Goal: Task Accomplishment & Management: Use online tool/utility

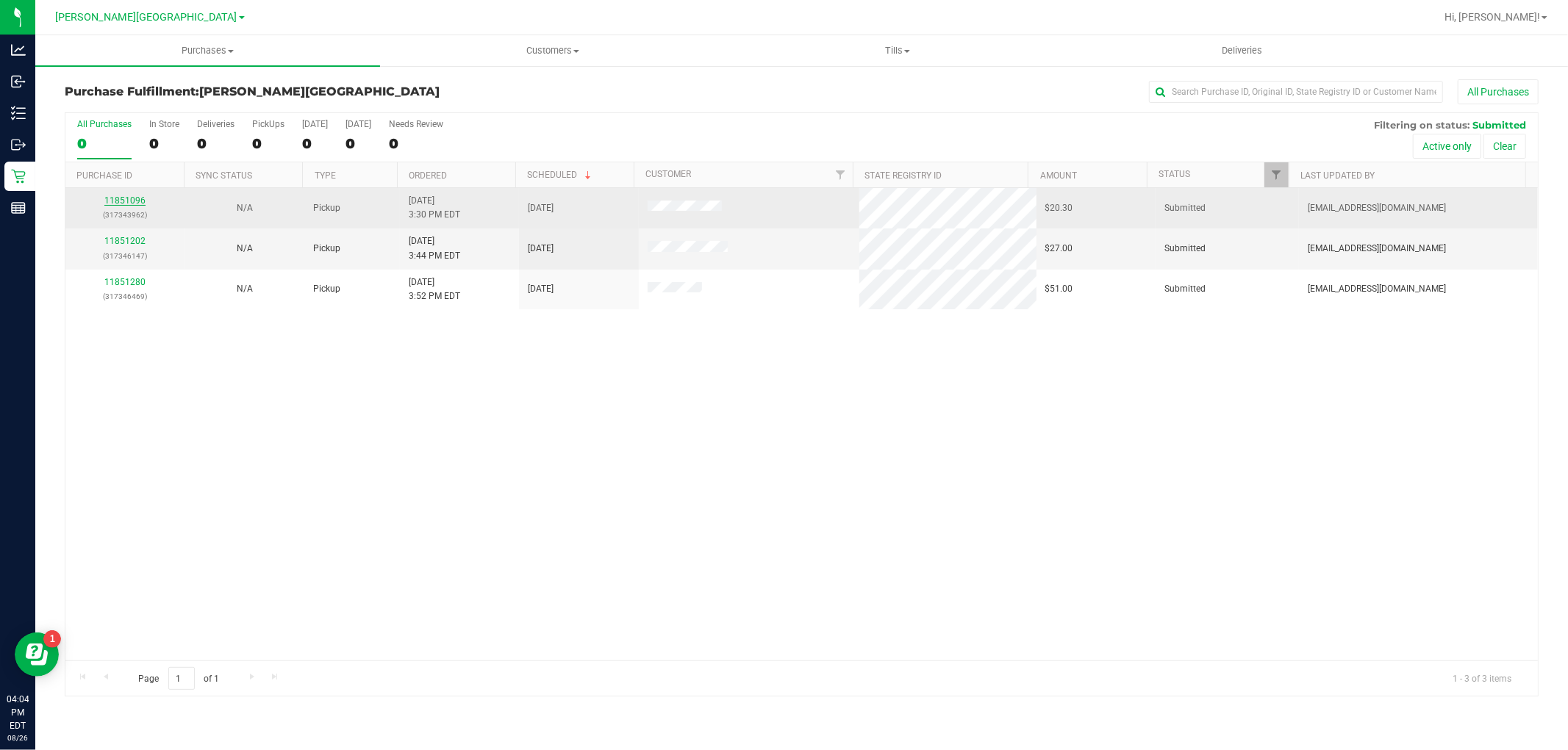
click at [144, 201] on link "11851096" at bounding box center [125, 200] width 42 height 10
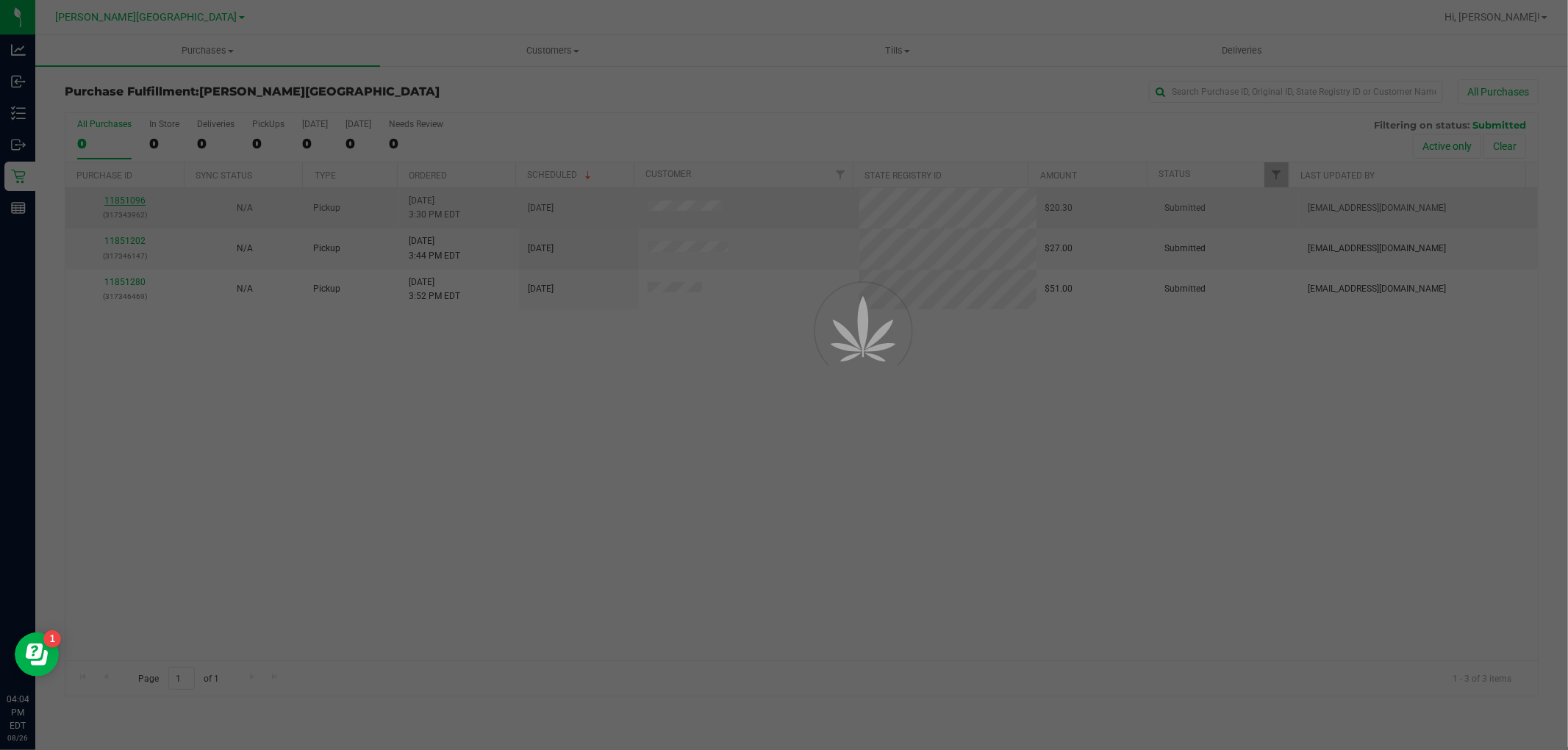
click at [140, 199] on div at bounding box center [784, 375] width 1568 height 750
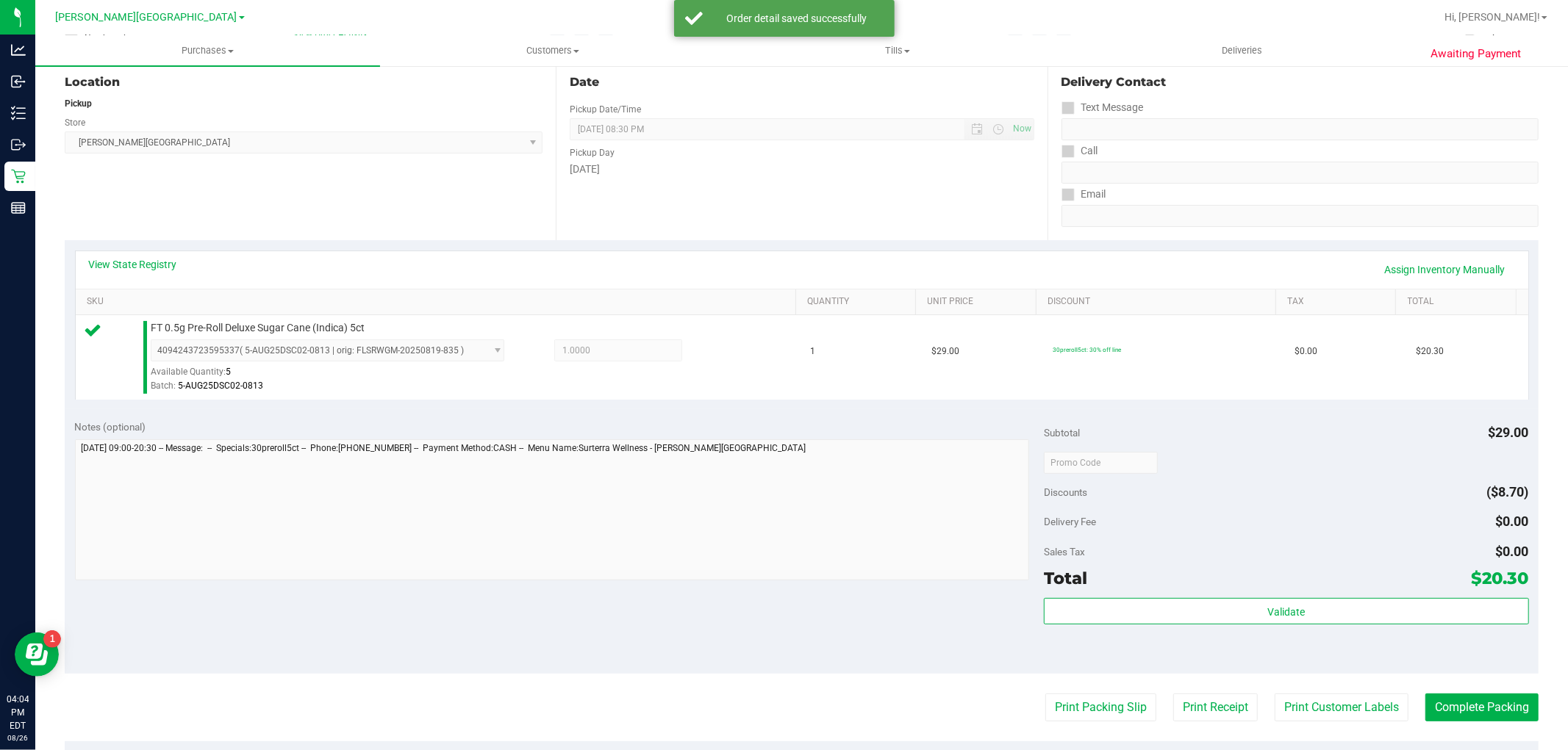
scroll to position [245, 0]
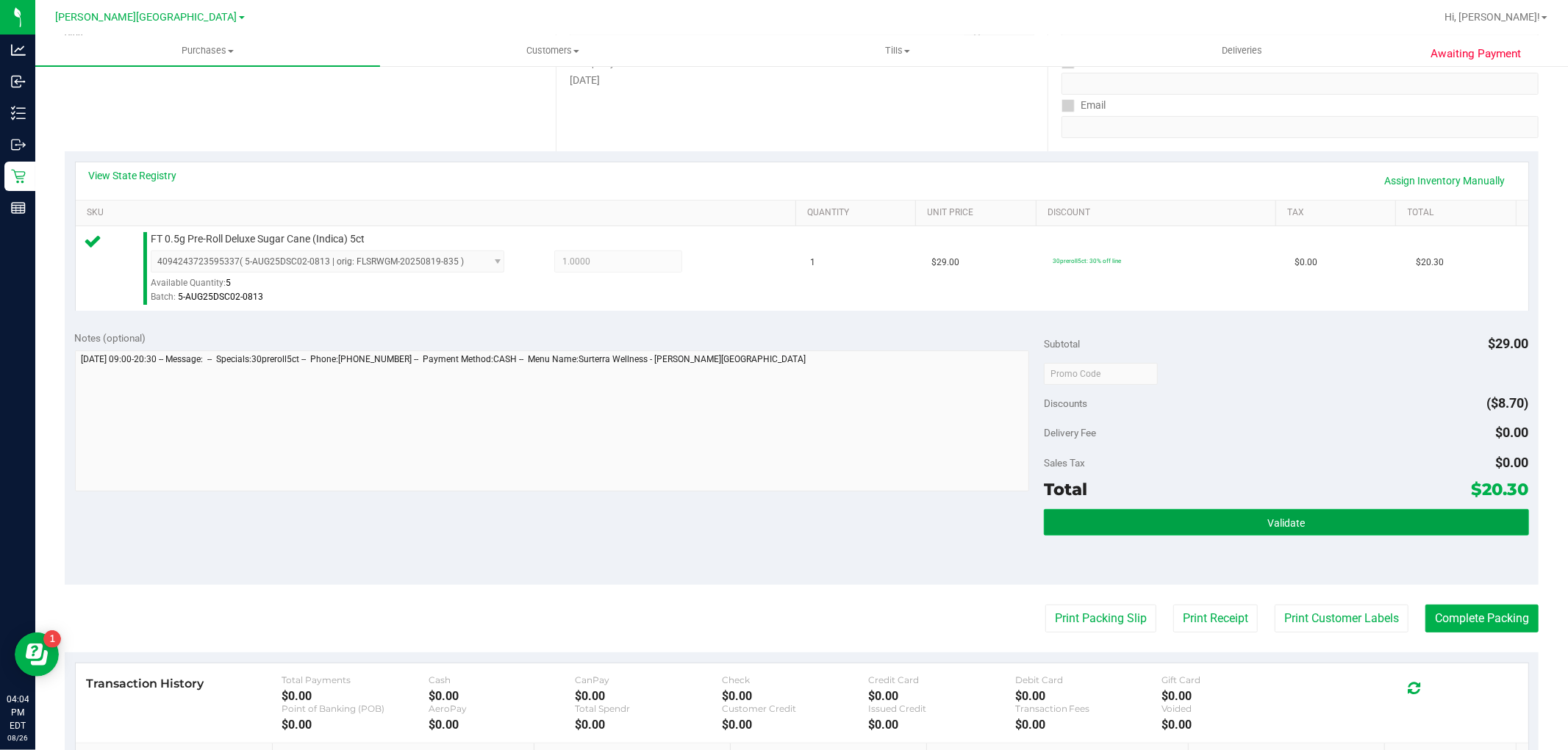
click at [1430, 519] on button "Validate" at bounding box center [1286, 522] width 485 height 27
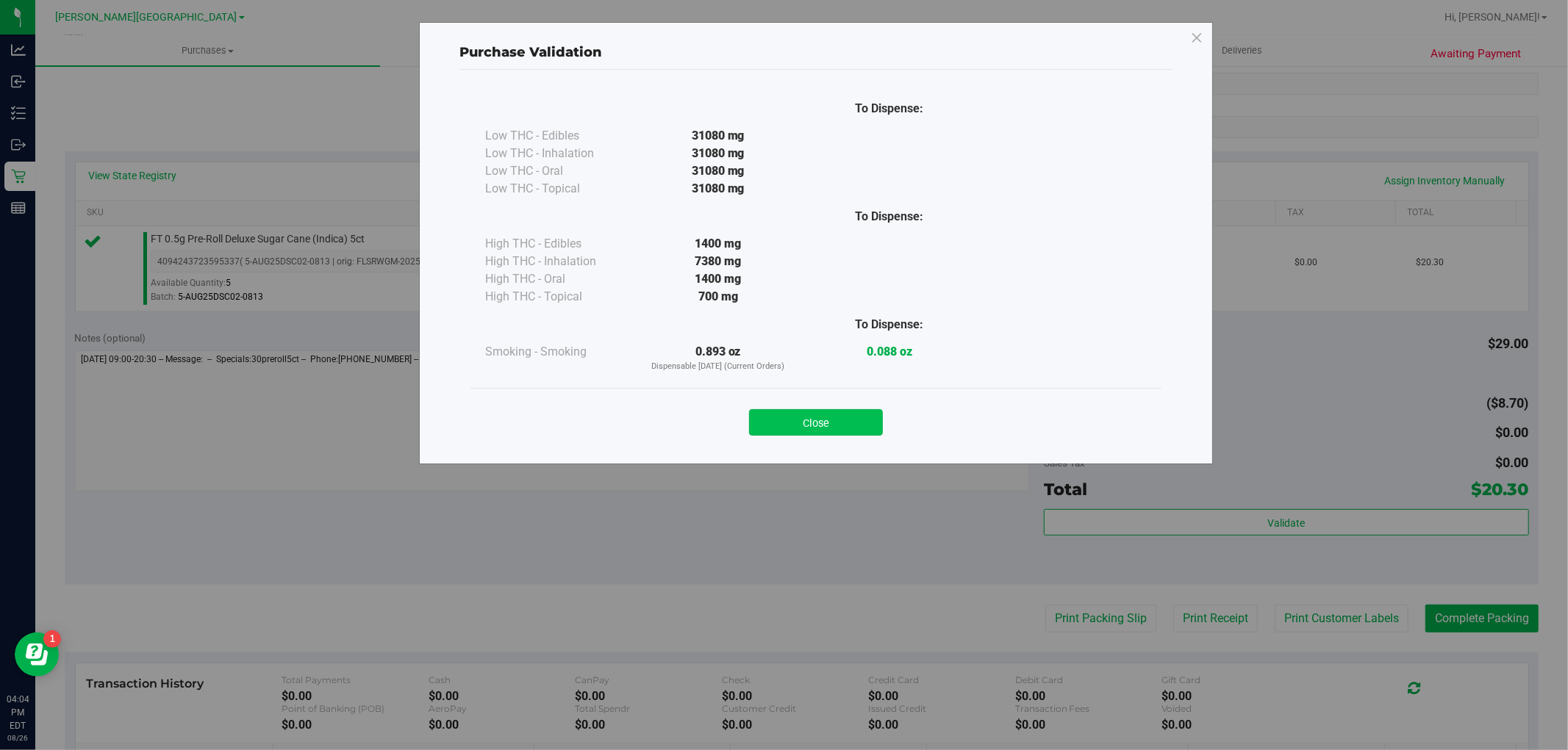
click at [873, 428] on button "Close" at bounding box center [816, 422] width 134 height 27
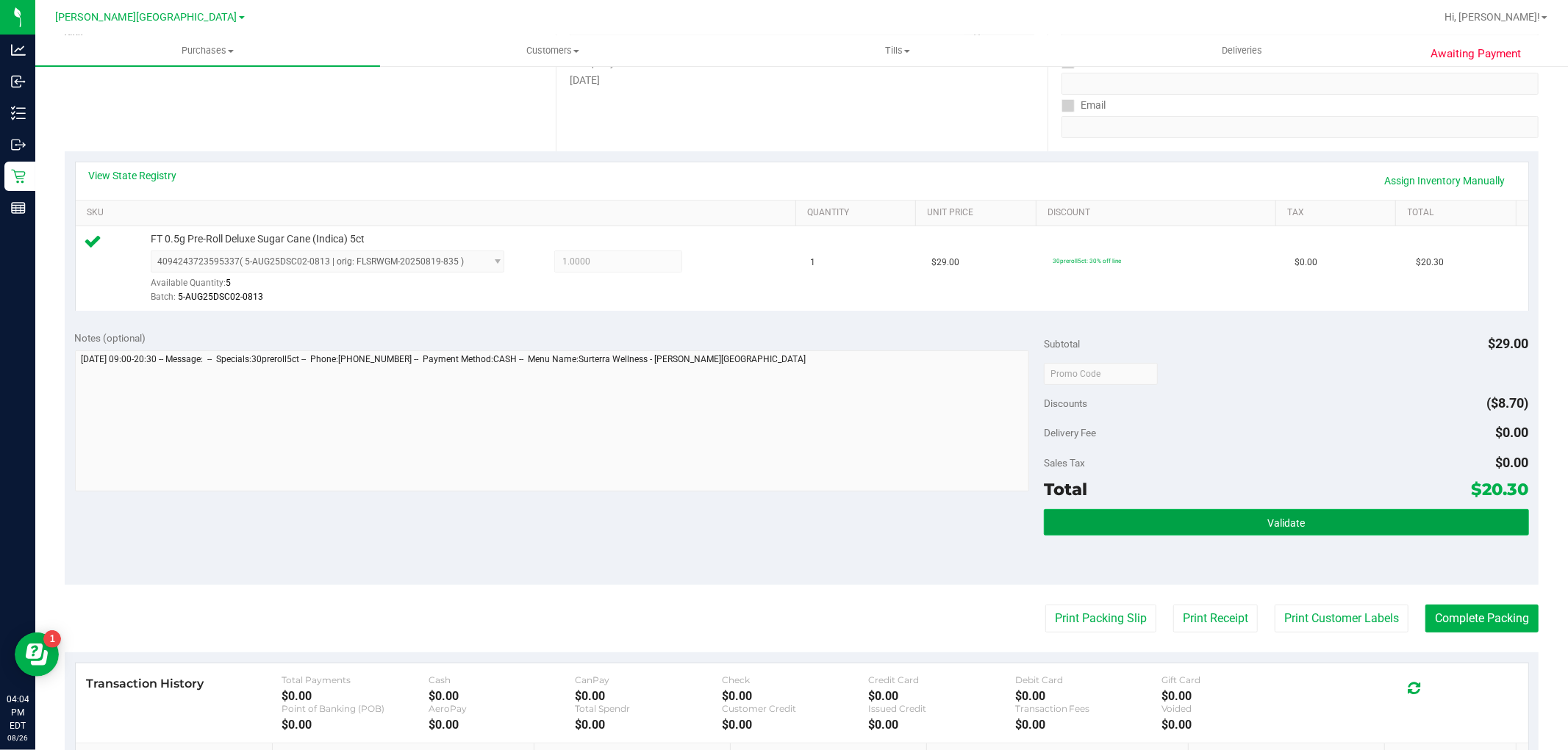
click at [1307, 531] on button "Validate" at bounding box center [1286, 522] width 485 height 27
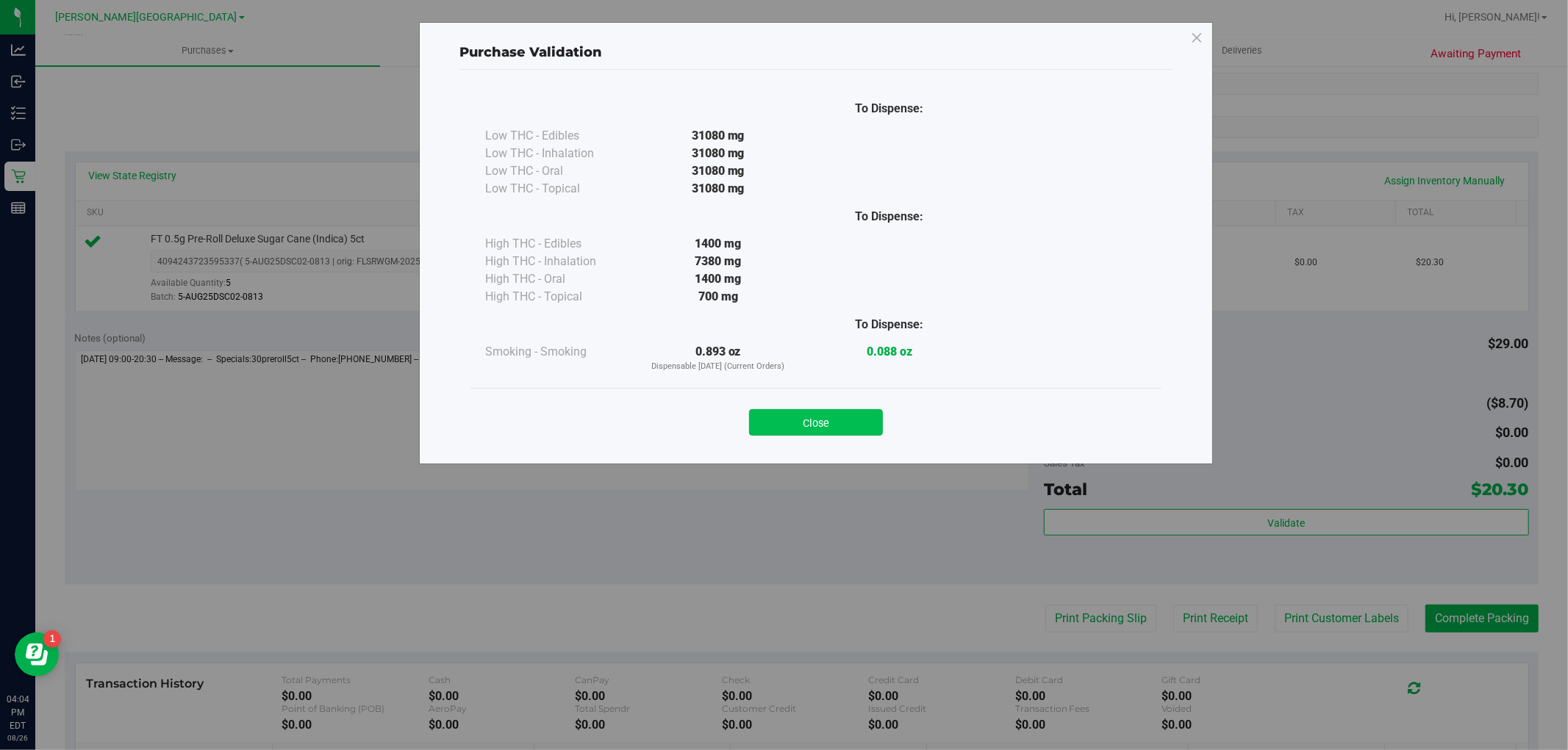
click at [850, 423] on button "Close" at bounding box center [816, 422] width 134 height 27
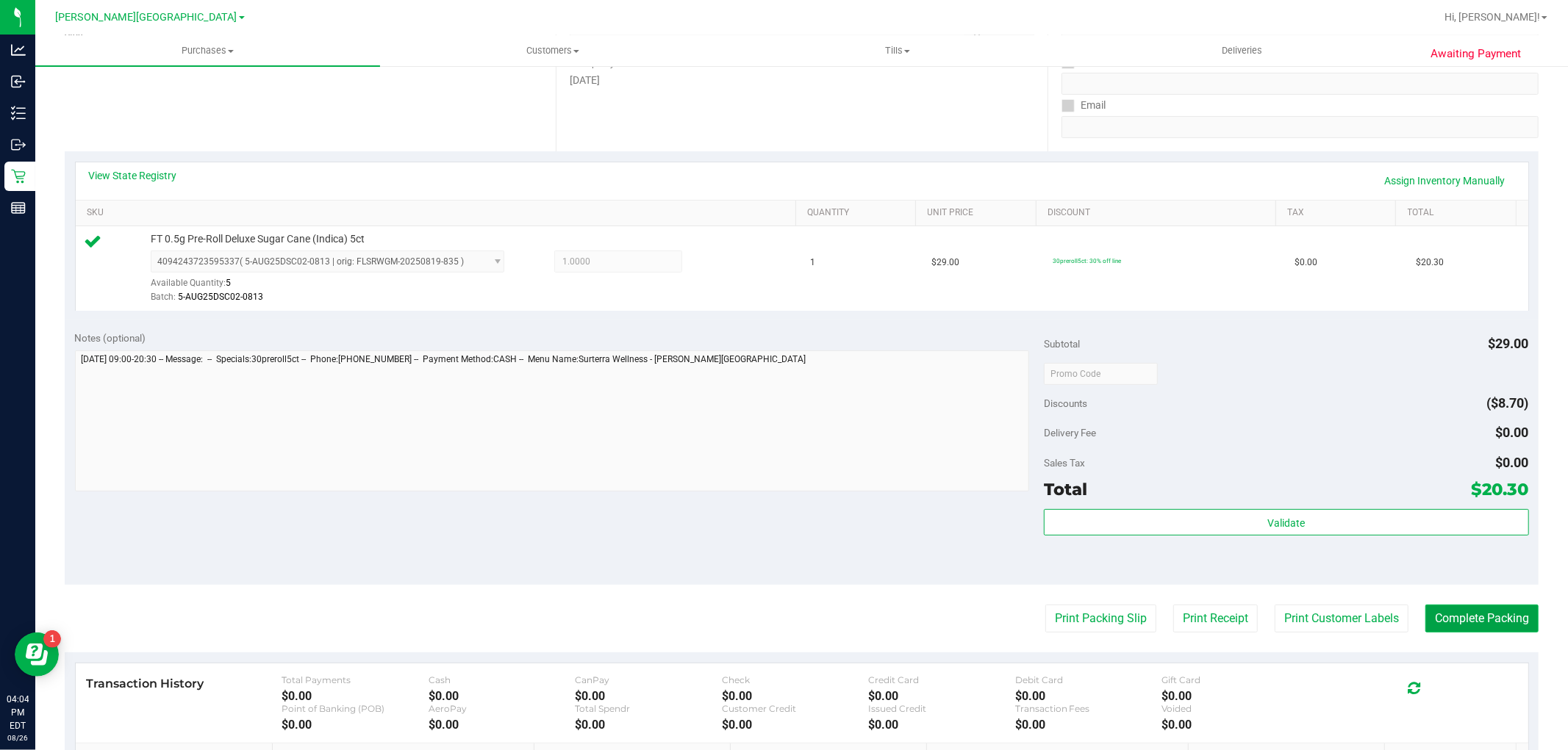
click at [1451, 633] on button "Complete Packing" at bounding box center [1482, 618] width 113 height 28
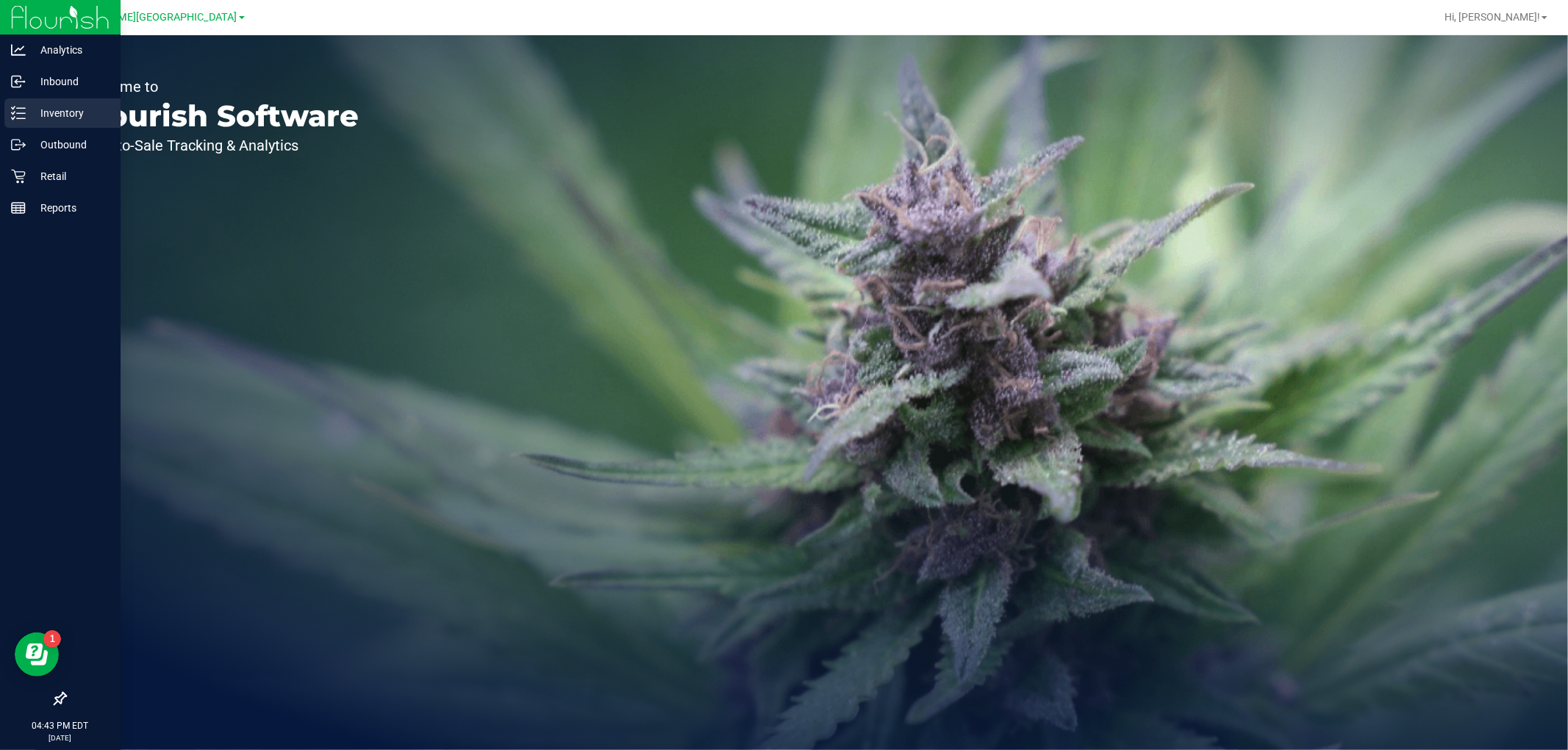
click at [75, 119] on p "Inventory" at bounding box center [69, 113] width 88 height 18
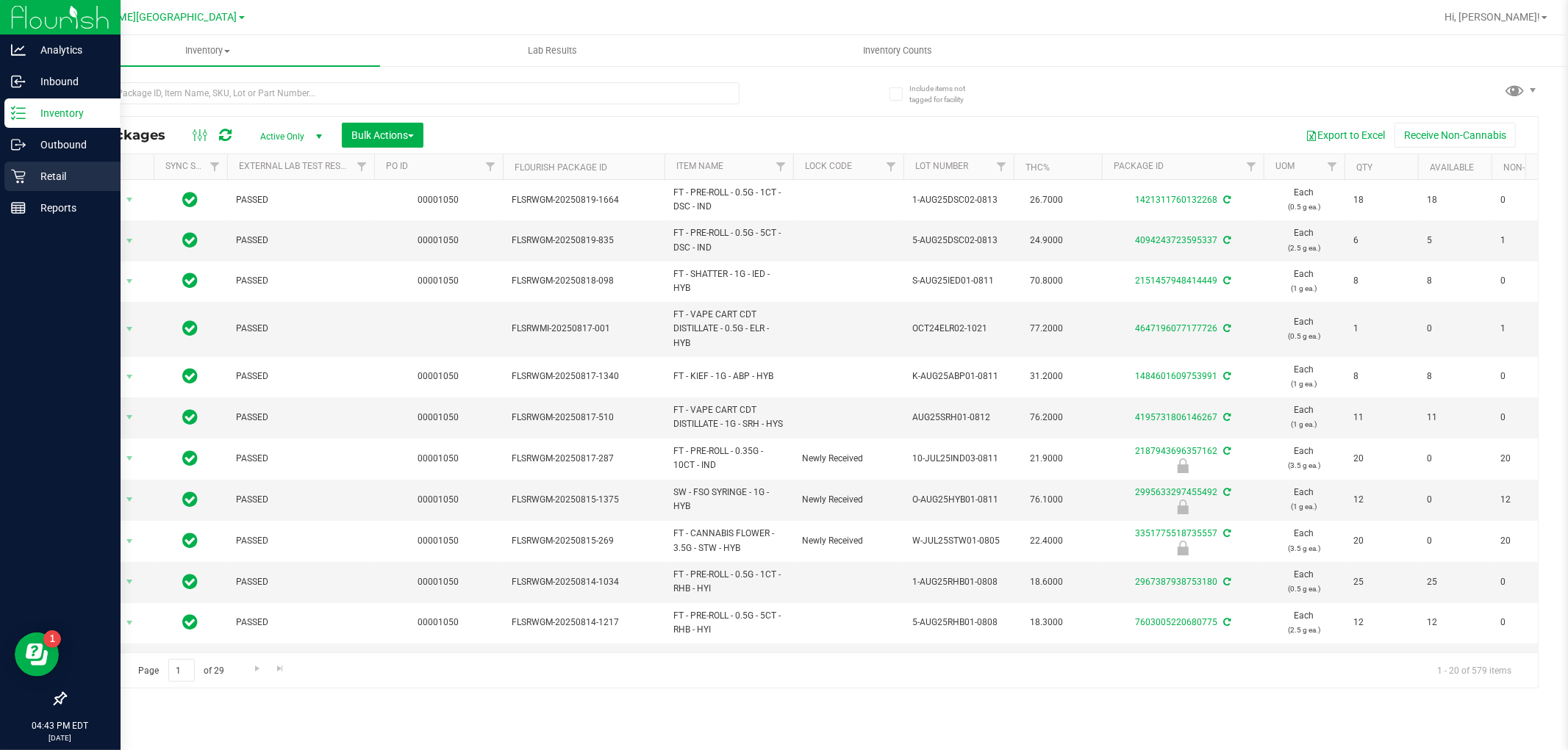
click at [33, 178] on p "Retail" at bounding box center [69, 176] width 88 height 18
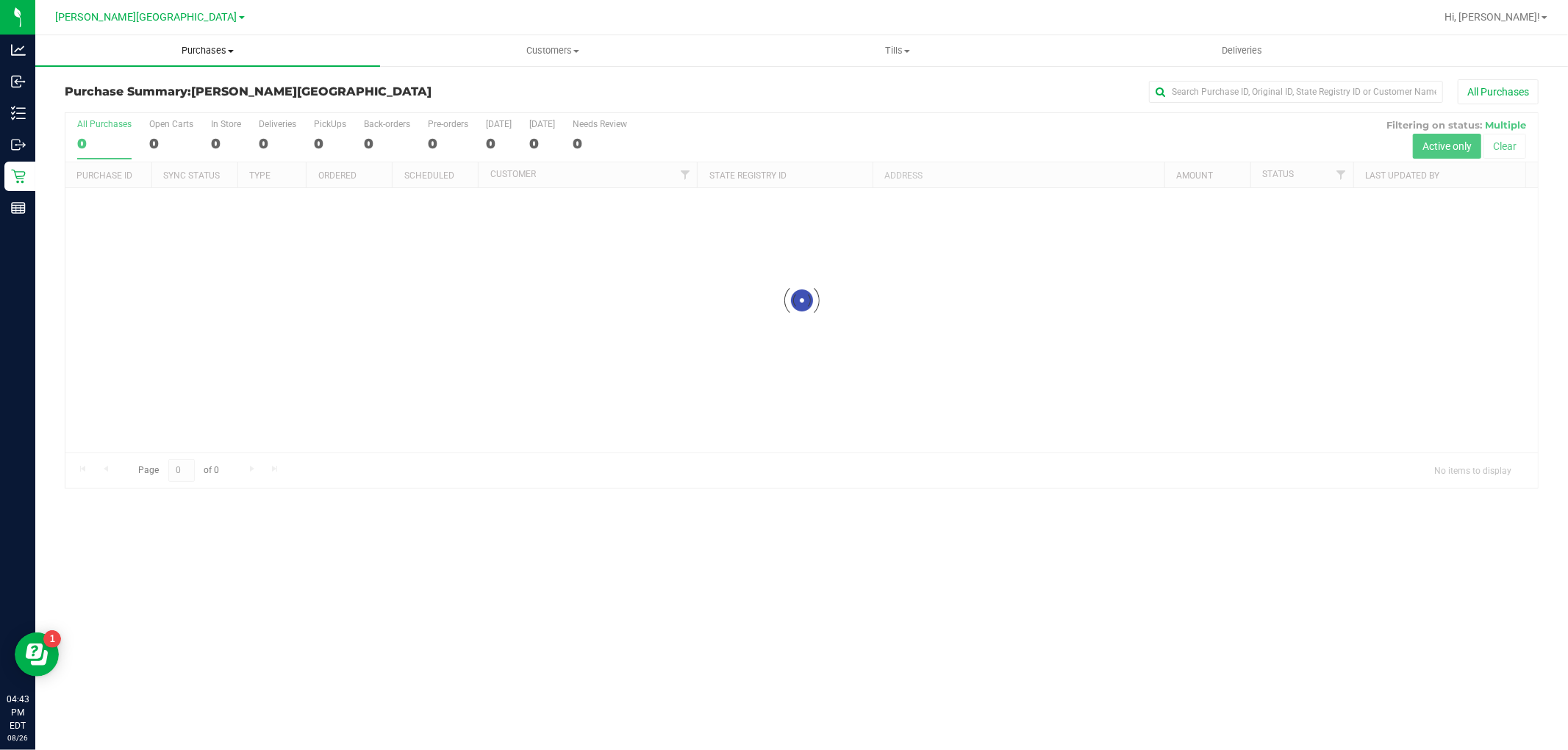
click at [189, 54] on span "Purchases" at bounding box center [208, 51] width 345 height 13
click at [164, 101] on li "Fulfillment" at bounding box center [208, 107] width 345 height 18
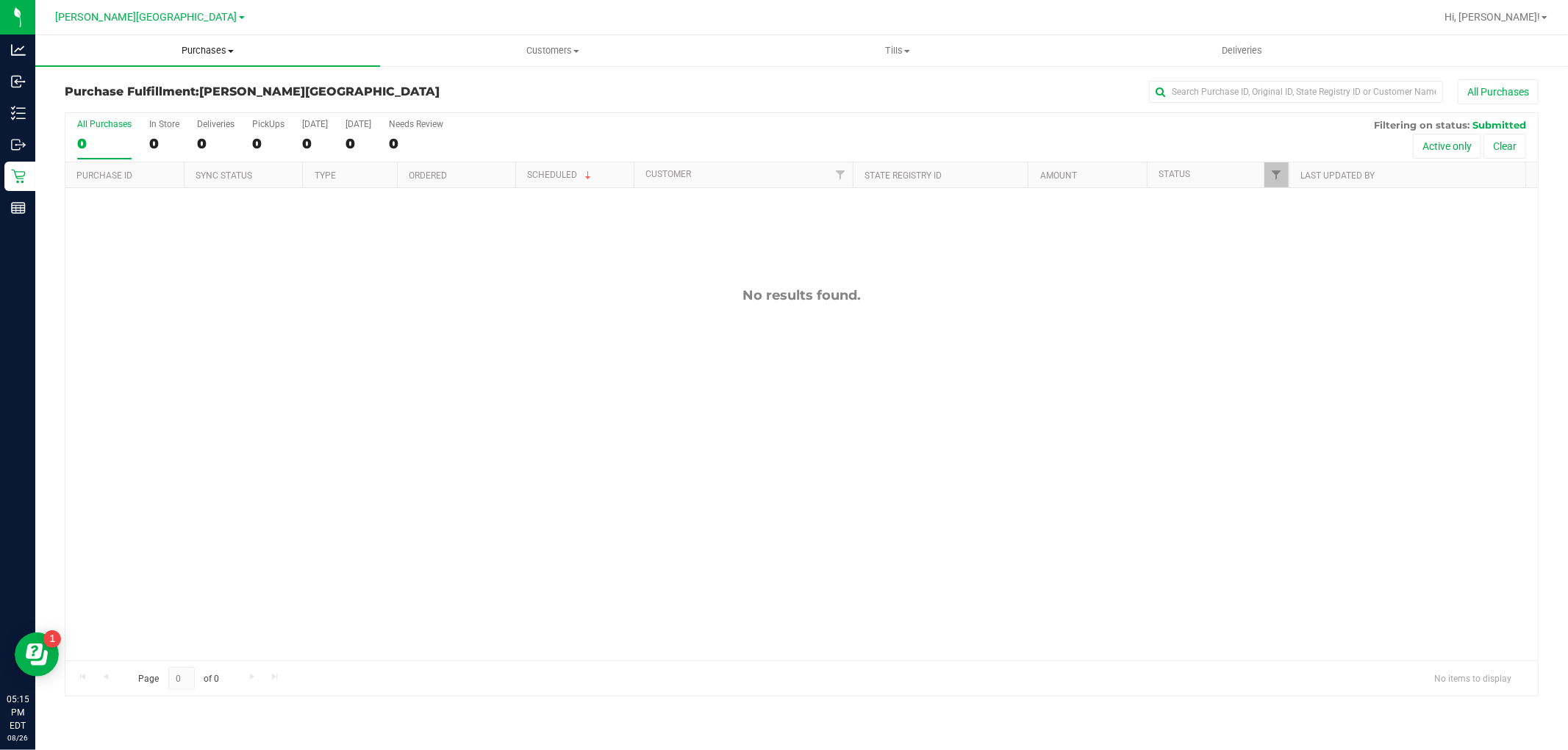
click at [189, 42] on uib-tab-heading "Purchases Summary of purchases Fulfillment All purchases" at bounding box center [208, 51] width 345 height 31
click at [138, 108] on li "Fulfillment" at bounding box center [208, 107] width 345 height 18
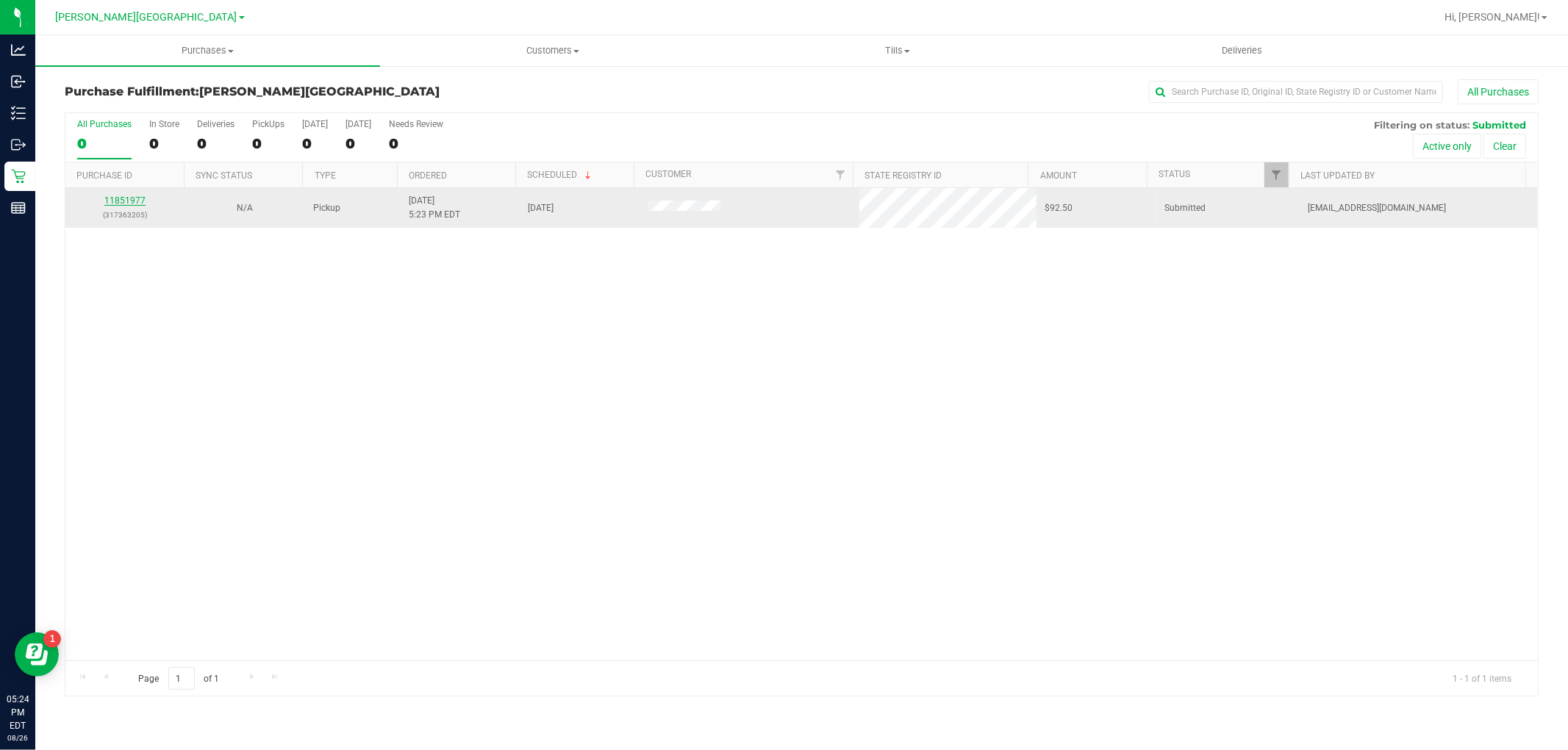
click at [127, 197] on link "11851977" at bounding box center [125, 200] width 42 height 10
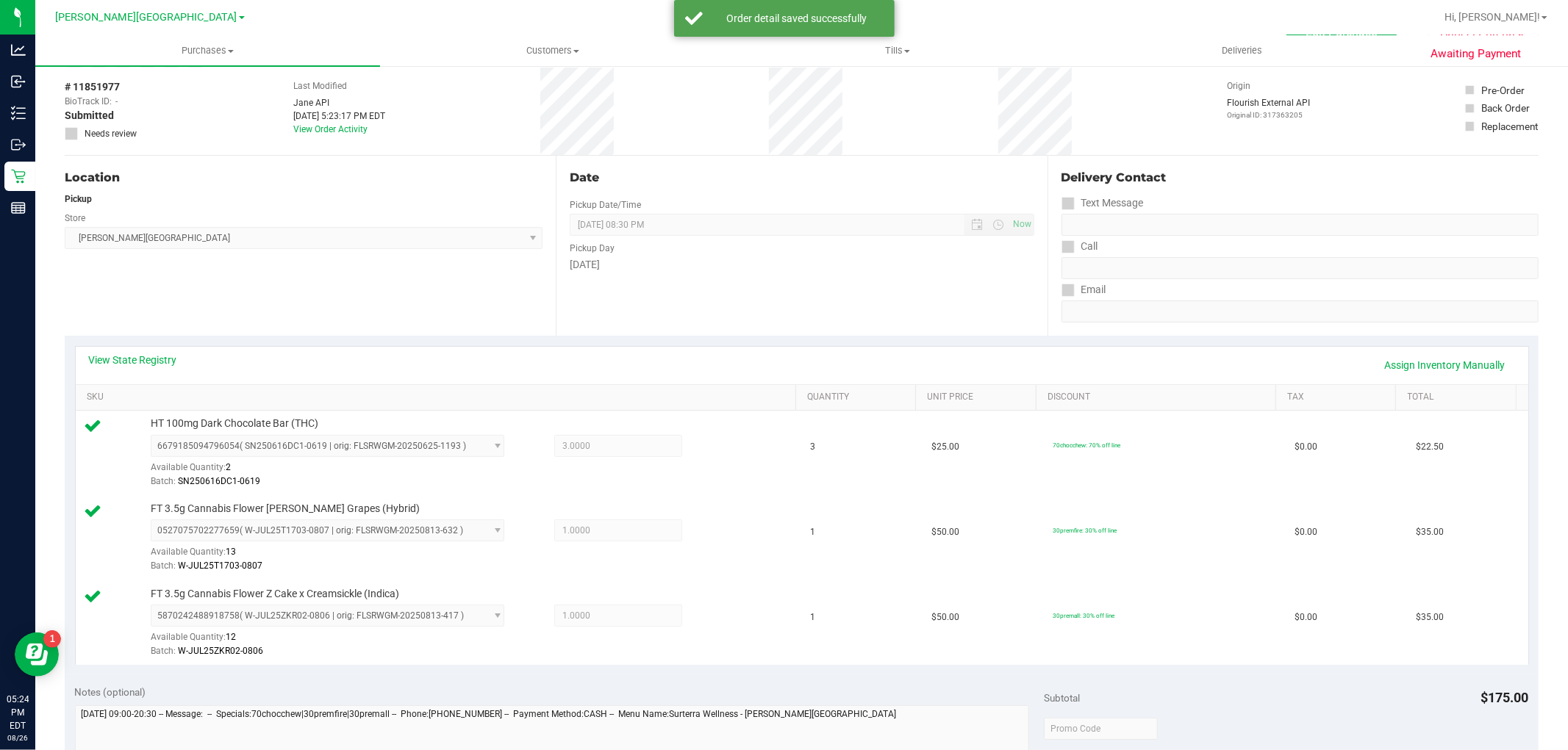
scroll to position [489, 0]
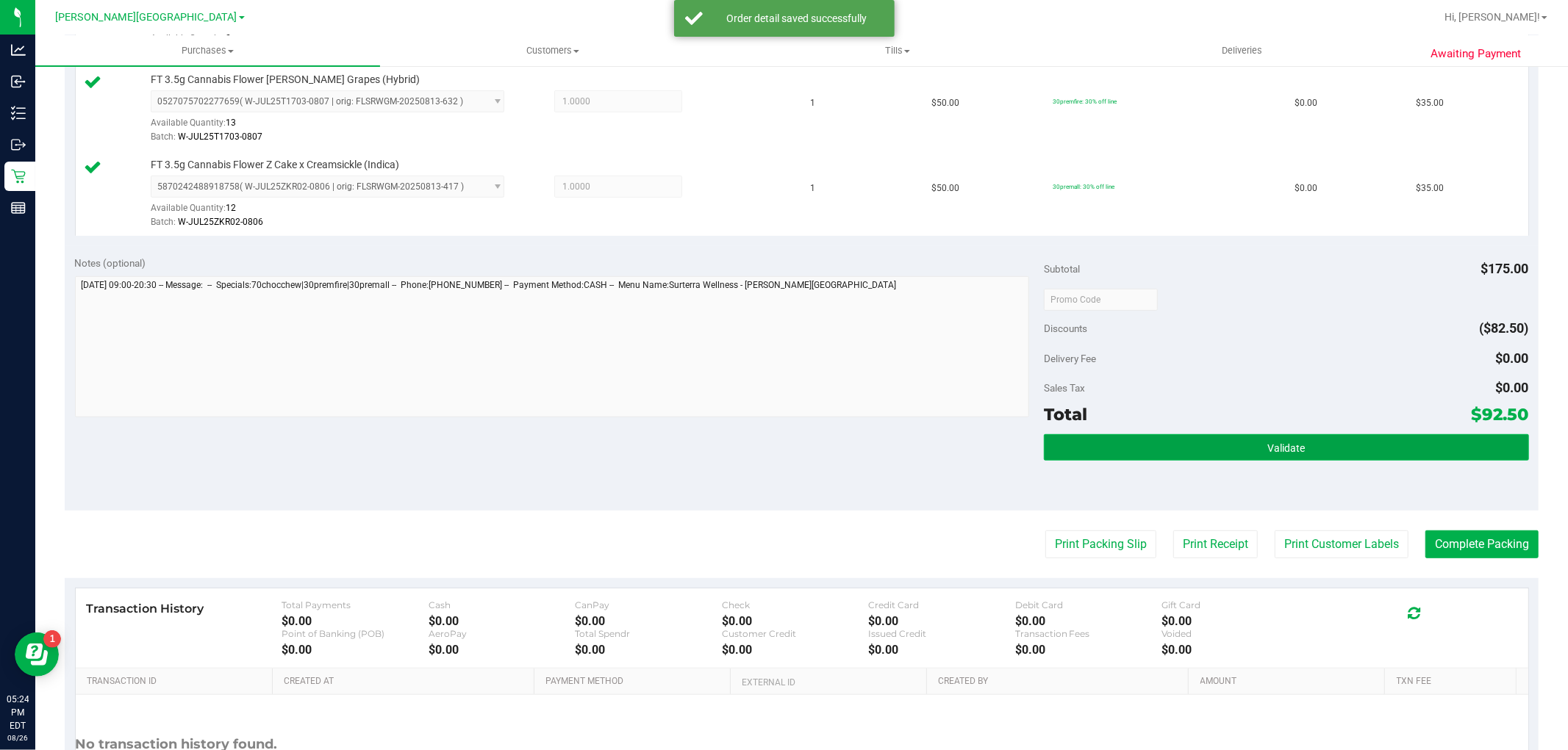
click at [1297, 448] on button "Validate" at bounding box center [1286, 447] width 485 height 27
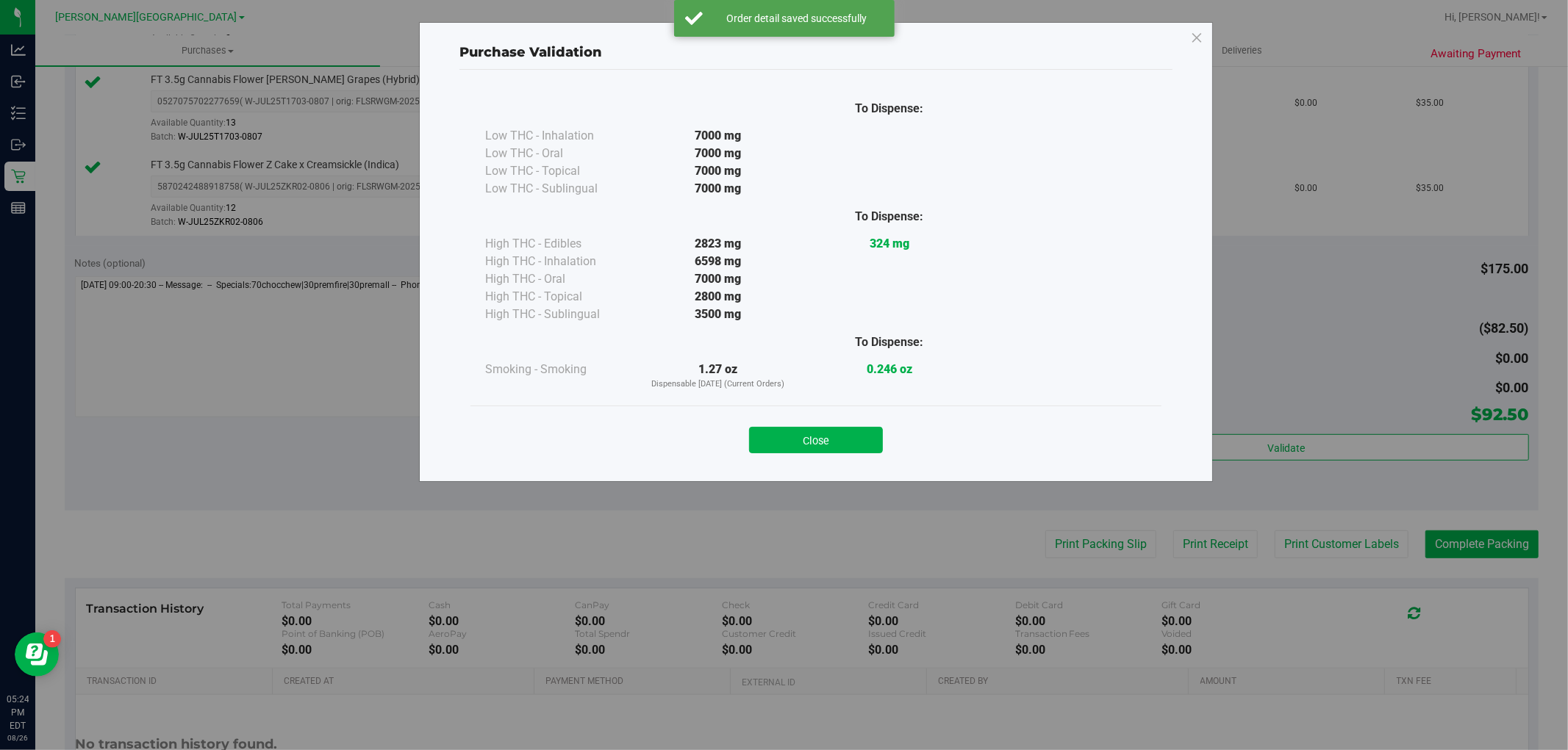
click at [862, 456] on div "Close" at bounding box center [816, 435] width 691 height 59
click at [872, 436] on button "Close" at bounding box center [816, 440] width 134 height 27
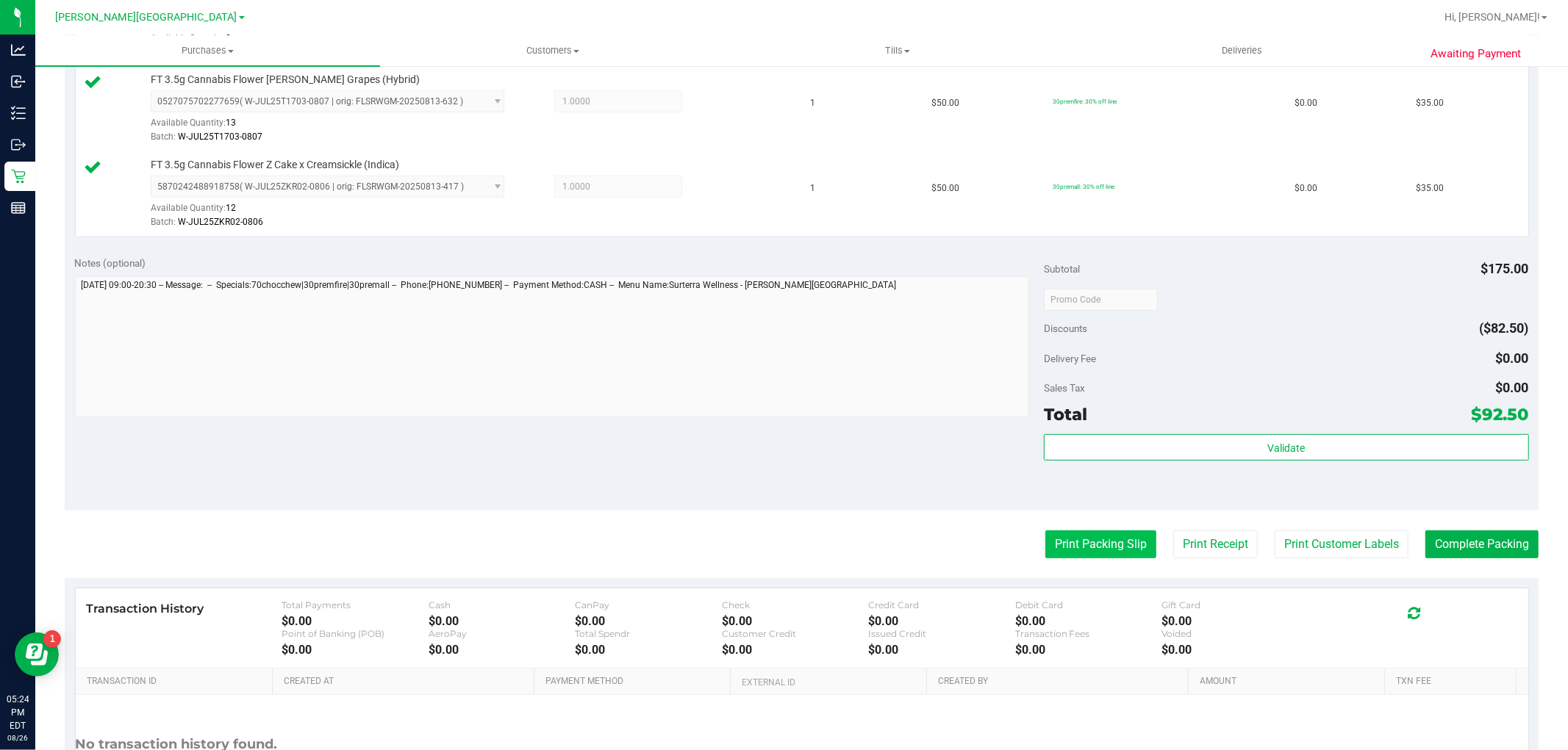
click at [1075, 556] on button "Print Packing Slip" at bounding box center [1101, 545] width 111 height 28
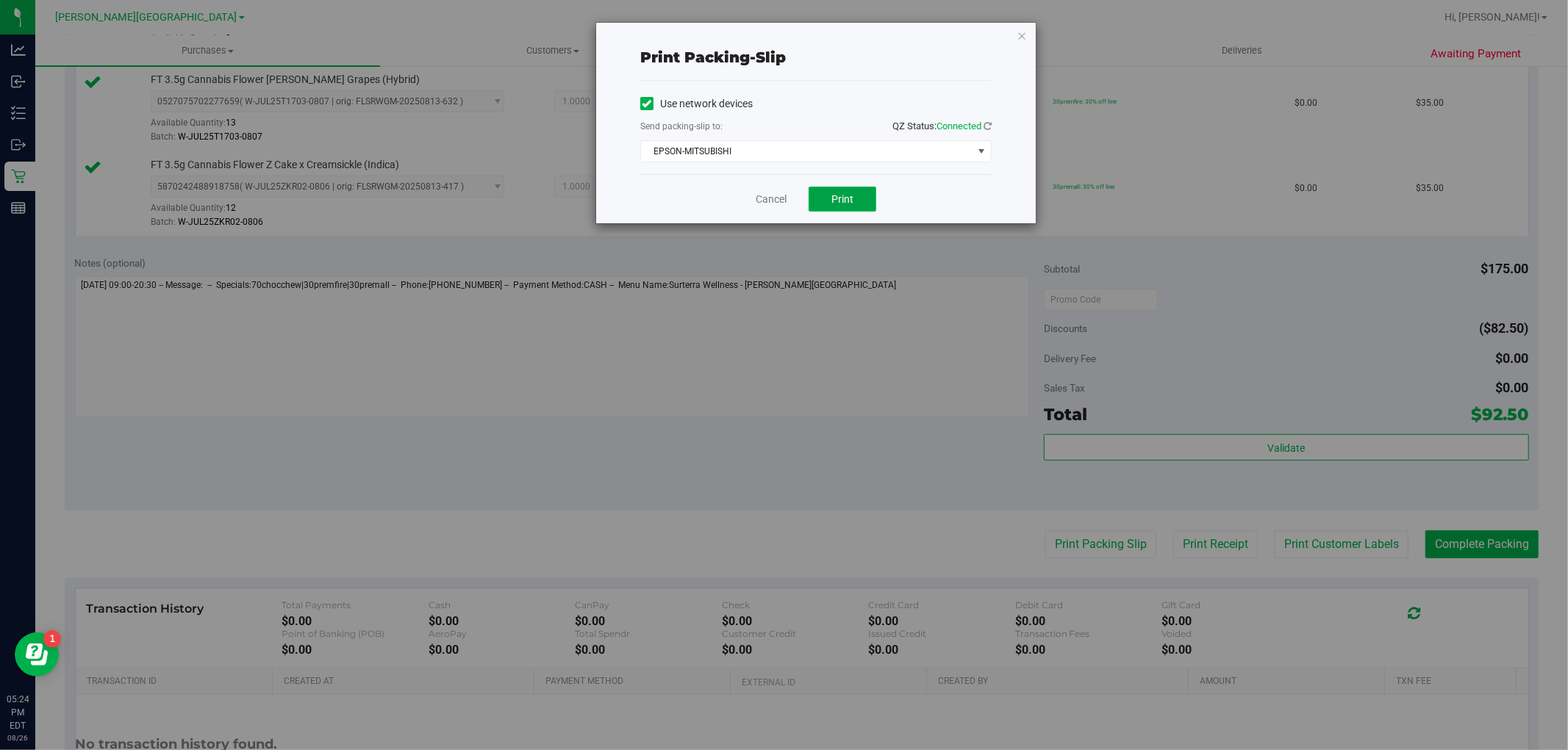
click at [826, 199] on button "Print" at bounding box center [842, 198] width 67 height 25
click at [1024, 33] on icon "button" at bounding box center [1022, 36] width 10 height 18
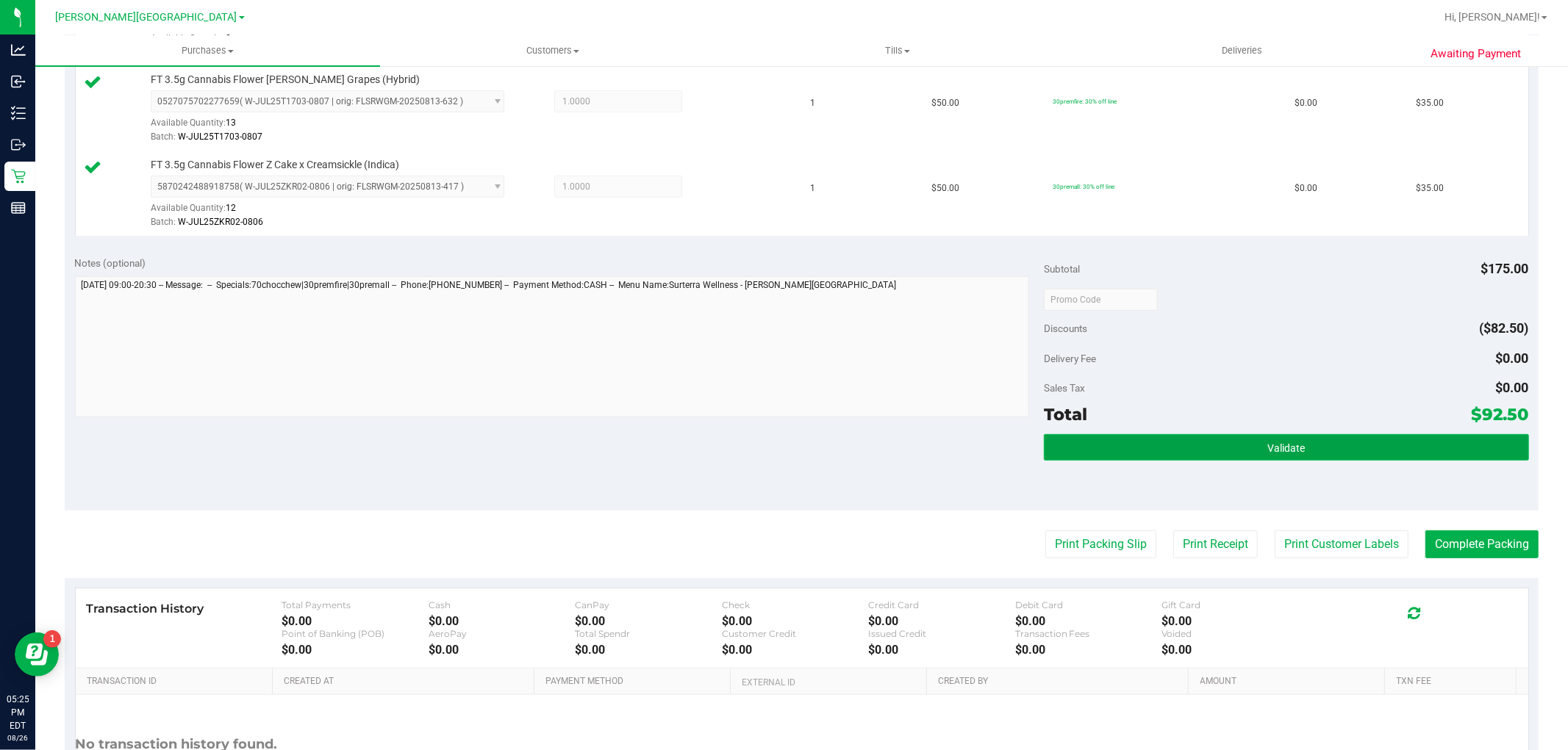
click at [1447, 443] on button "Validate" at bounding box center [1286, 447] width 485 height 27
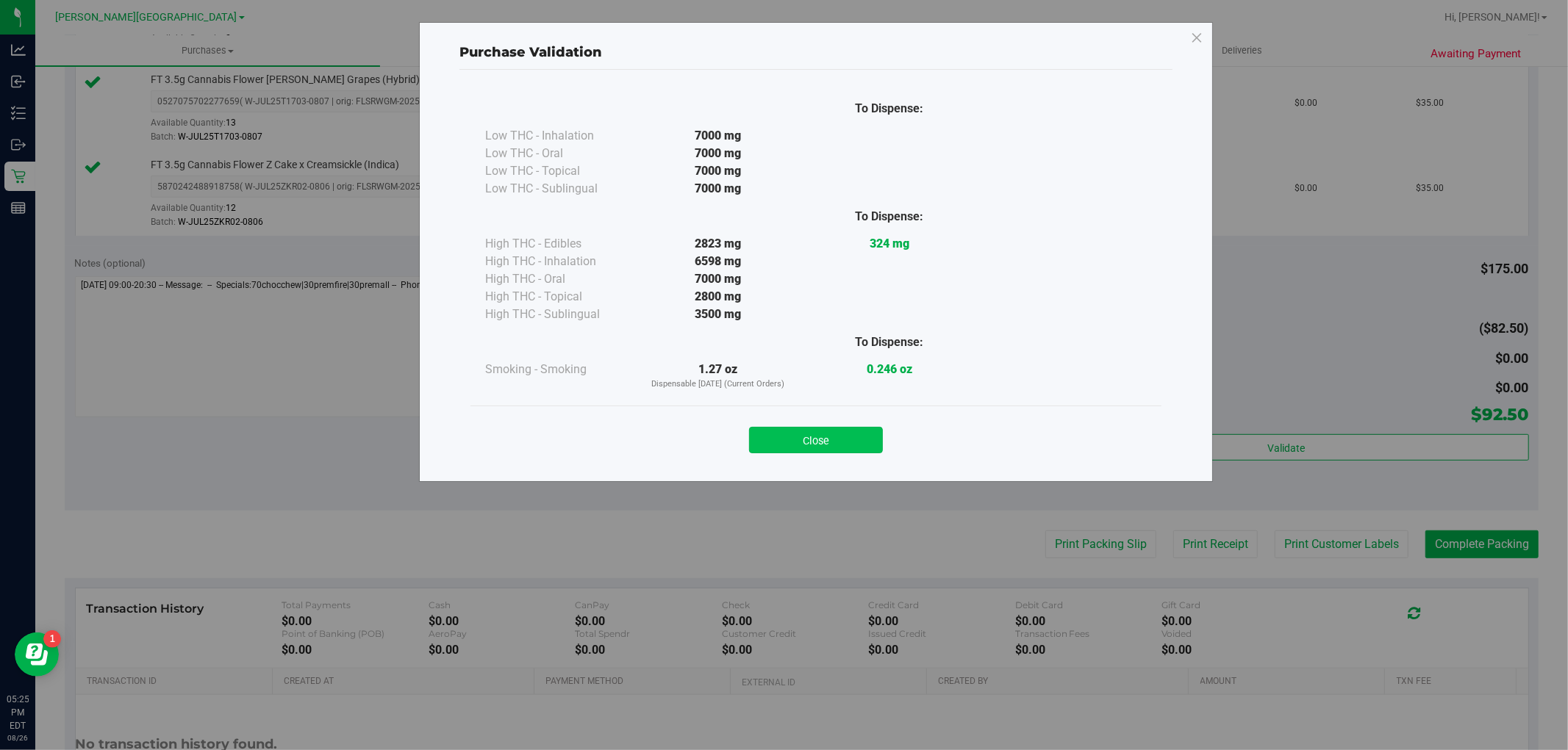
click at [851, 436] on button "Close" at bounding box center [816, 440] width 134 height 27
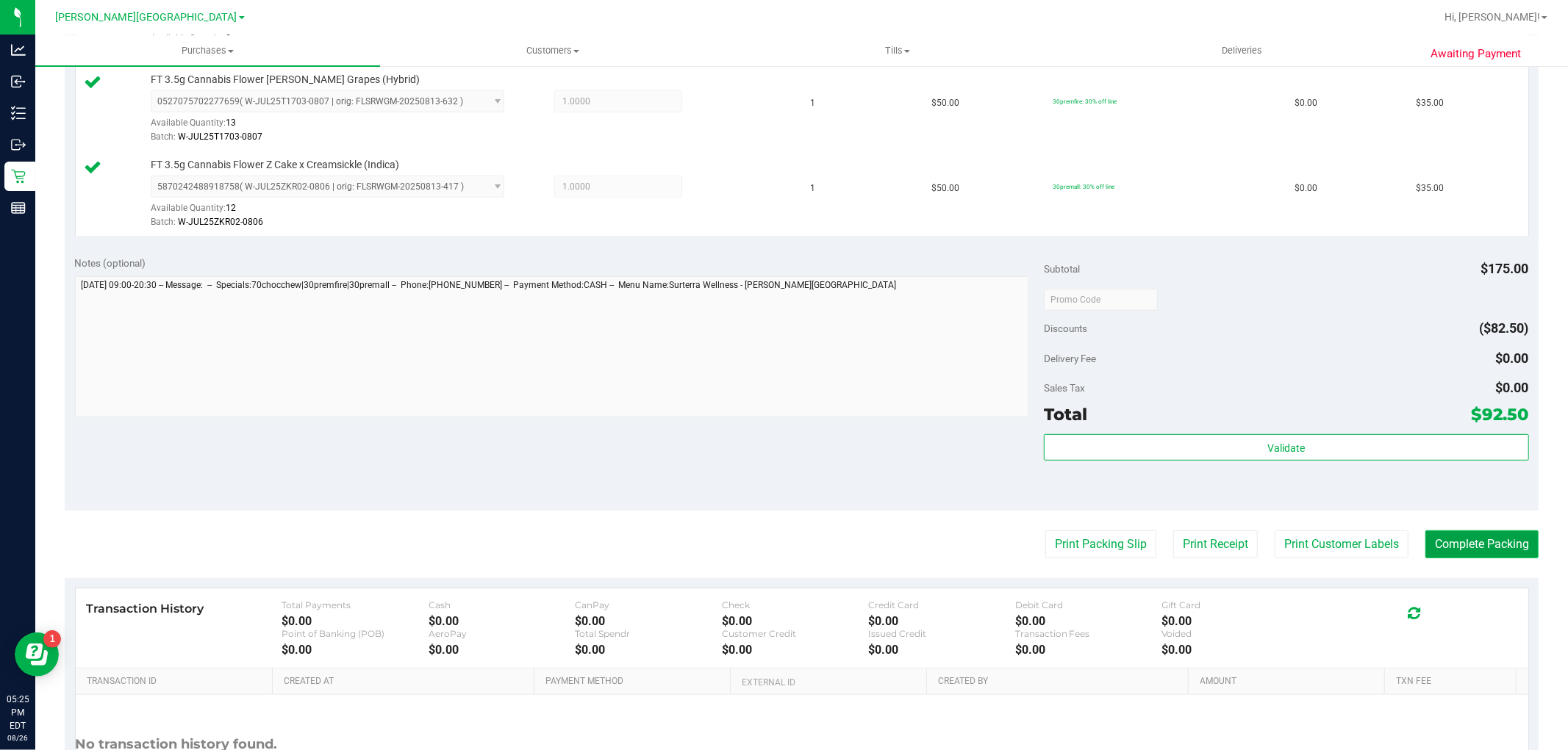
click at [1482, 547] on button "Complete Packing" at bounding box center [1482, 545] width 113 height 28
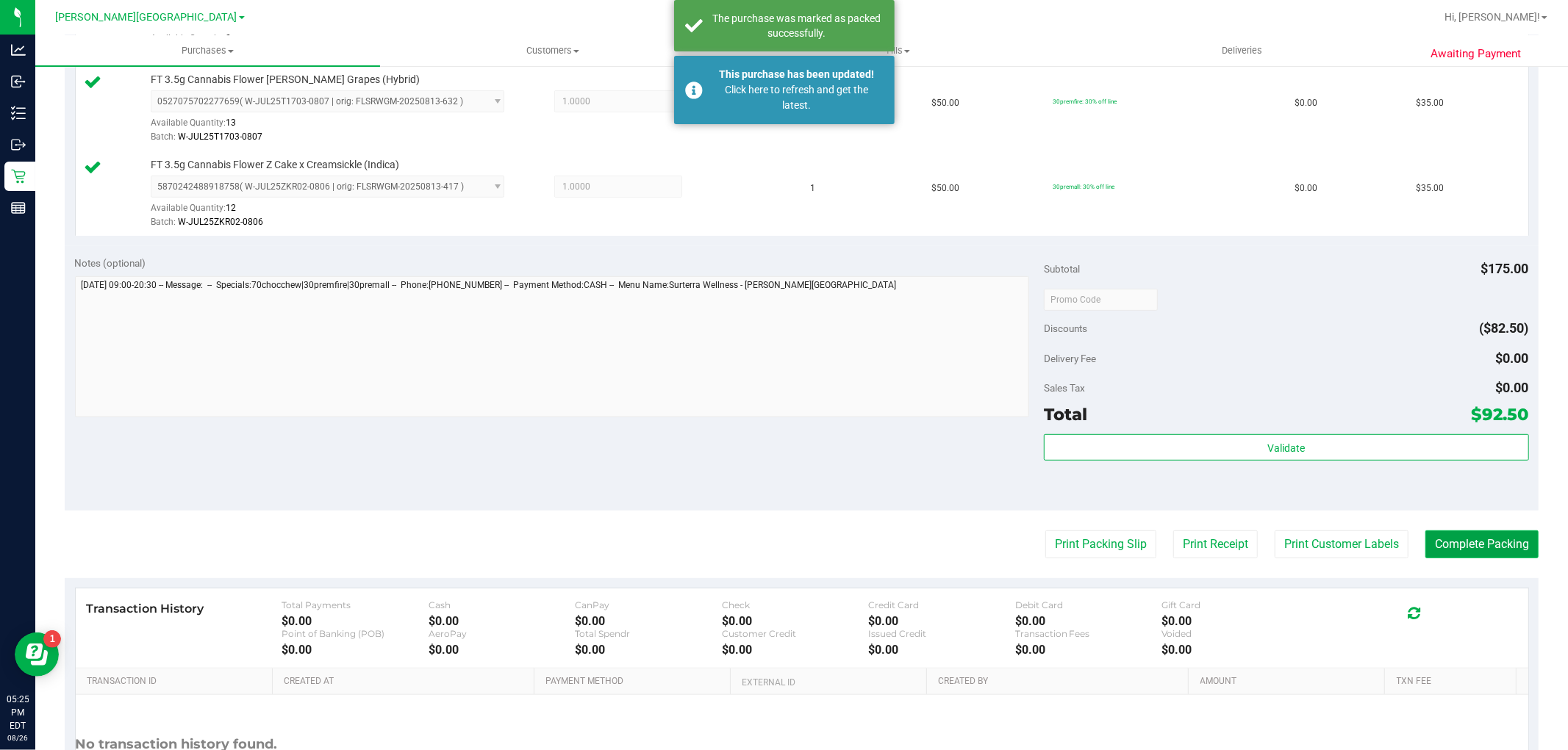
click at [1487, 546] on button "Complete Packing" at bounding box center [1482, 545] width 113 height 28
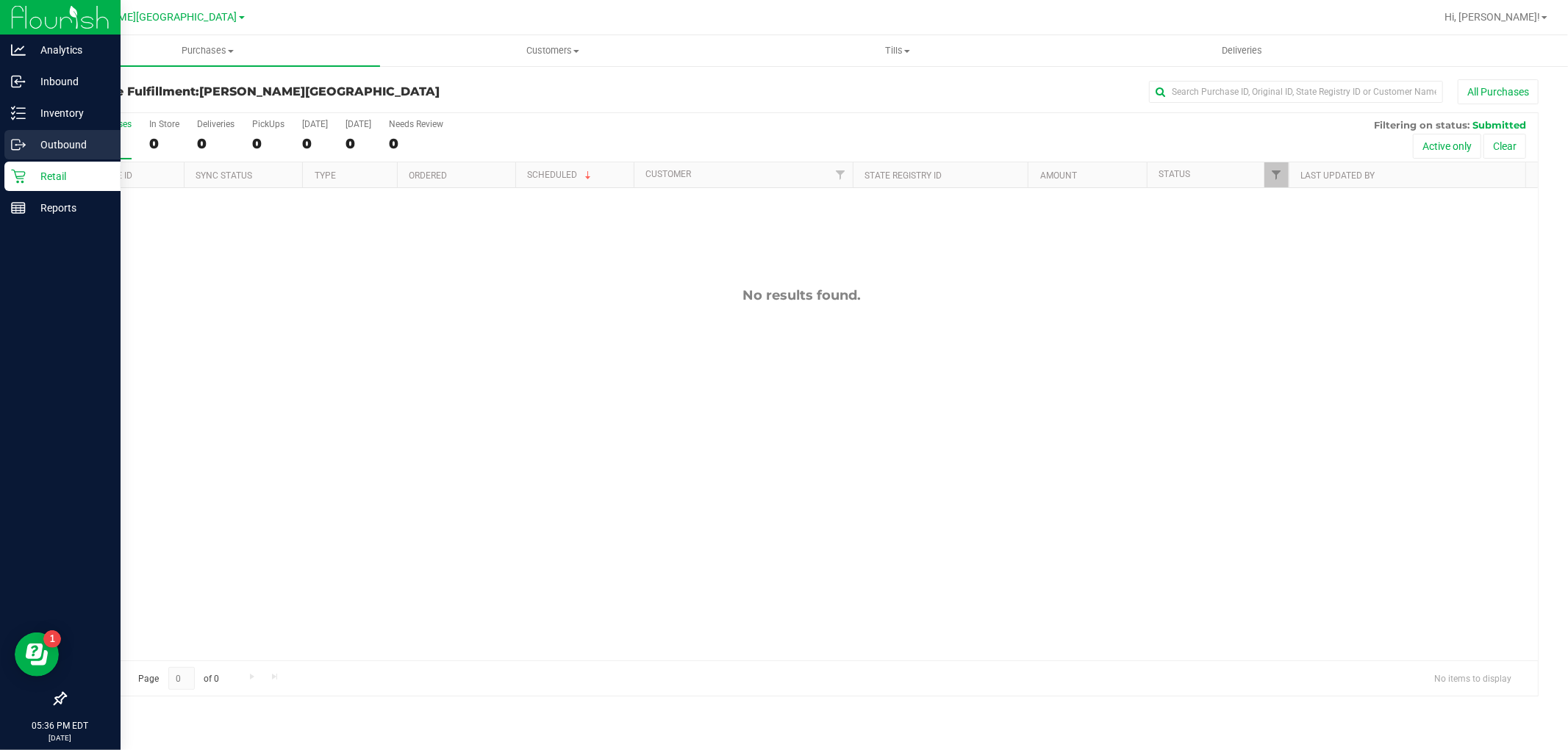
click at [24, 141] on icon at bounding box center [18, 145] width 15 height 15
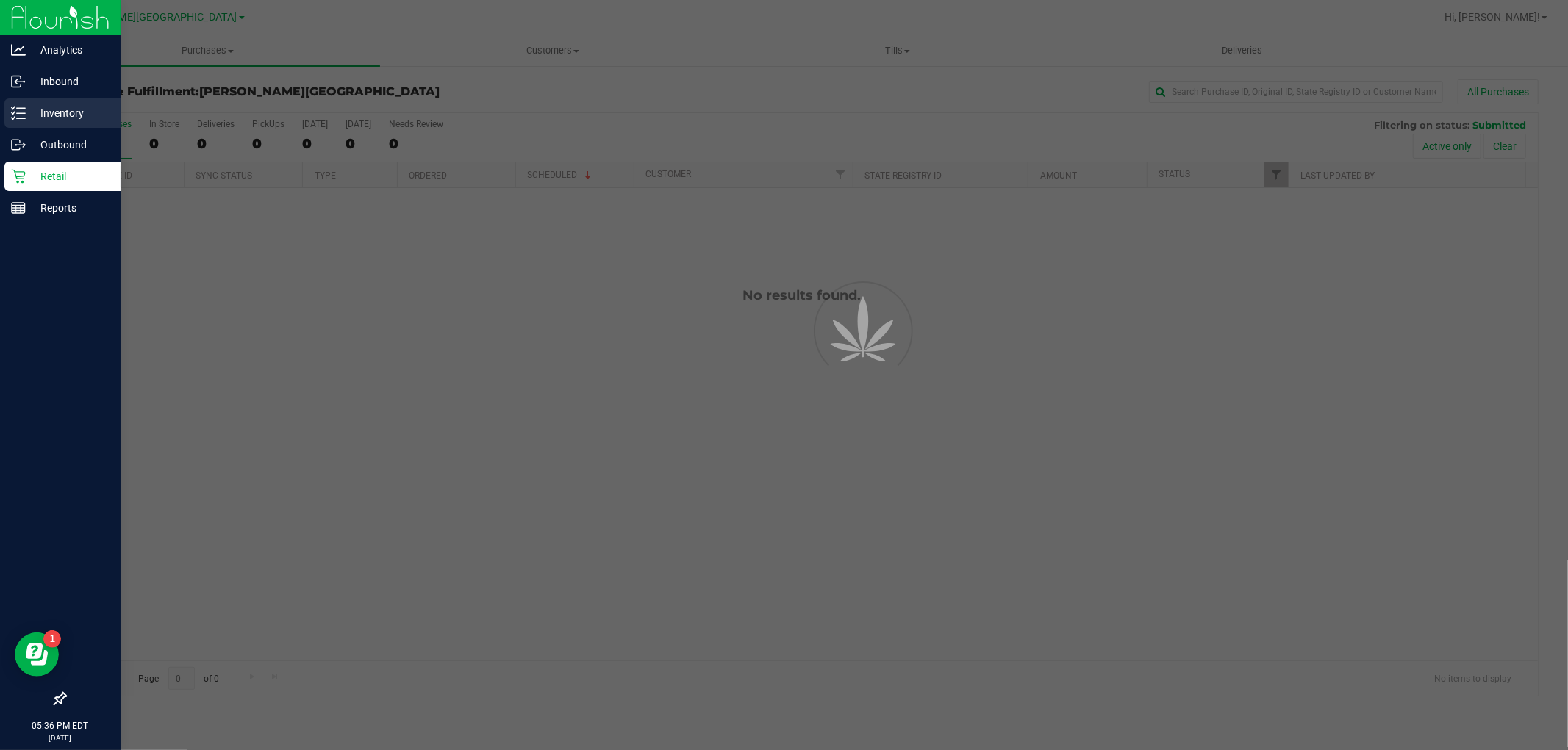
click at [84, 99] on div "Inventory" at bounding box center [61, 113] width 116 height 30
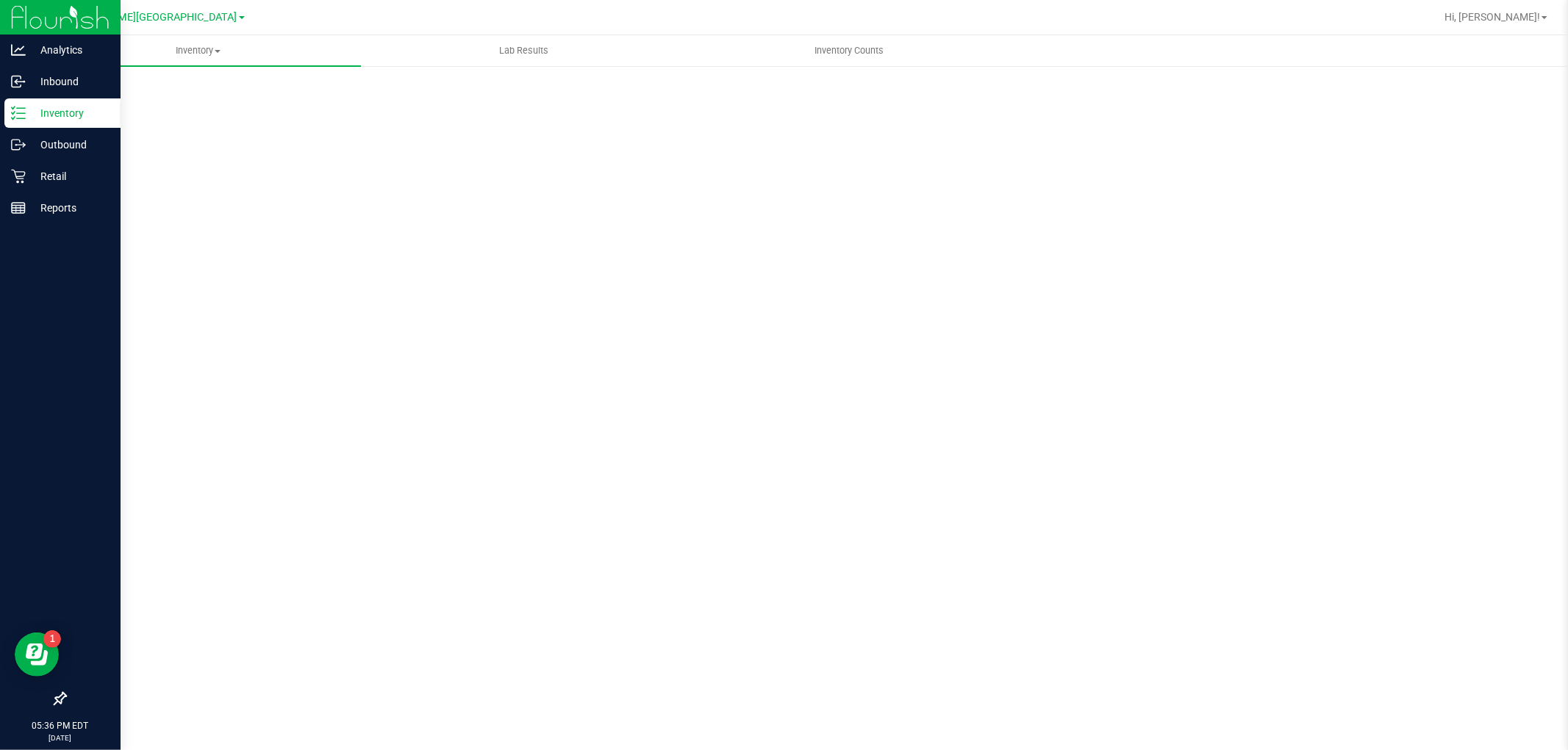
click at [81, 111] on p "Inventory" at bounding box center [69, 113] width 88 height 18
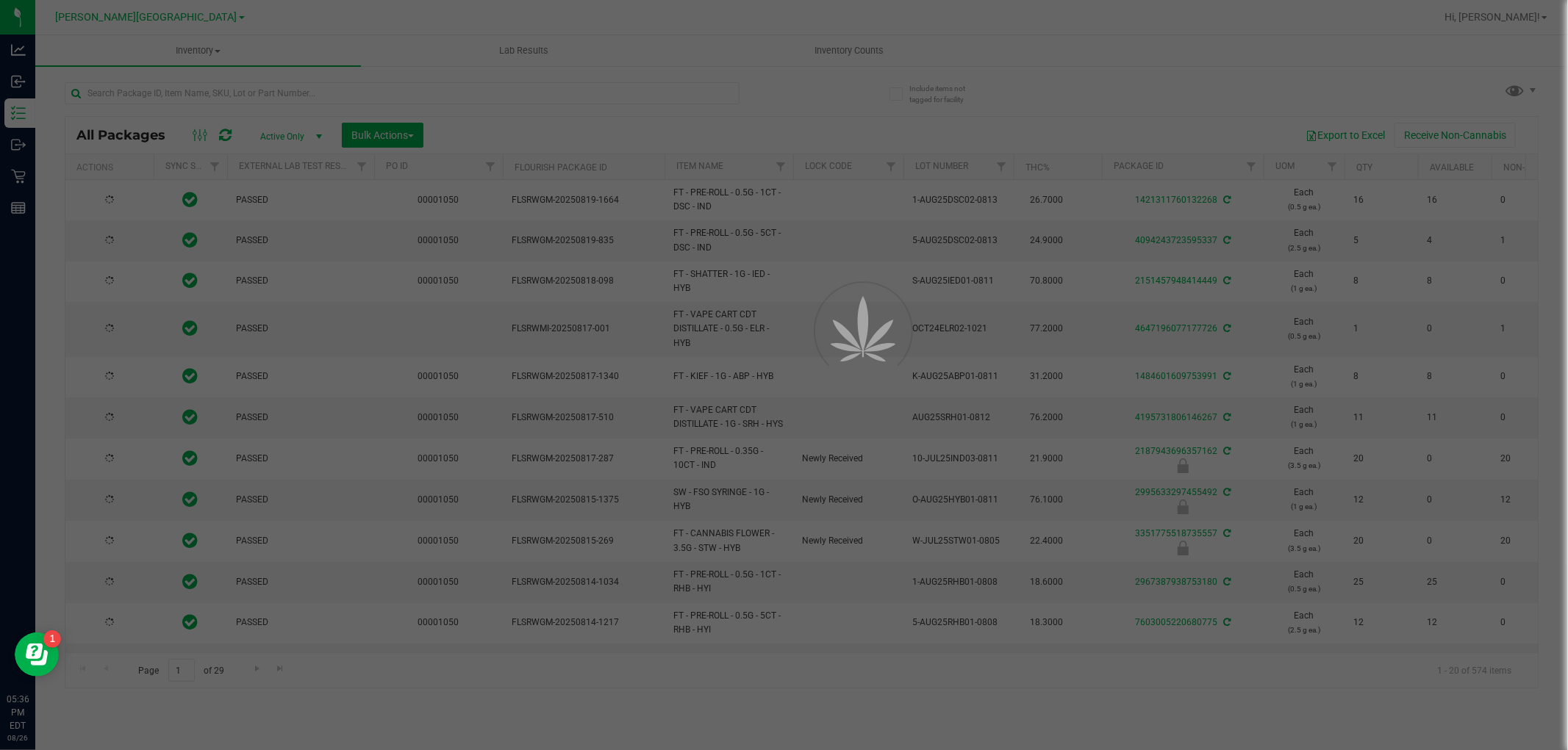
click at [203, 95] on div at bounding box center [784, 375] width 1568 height 750
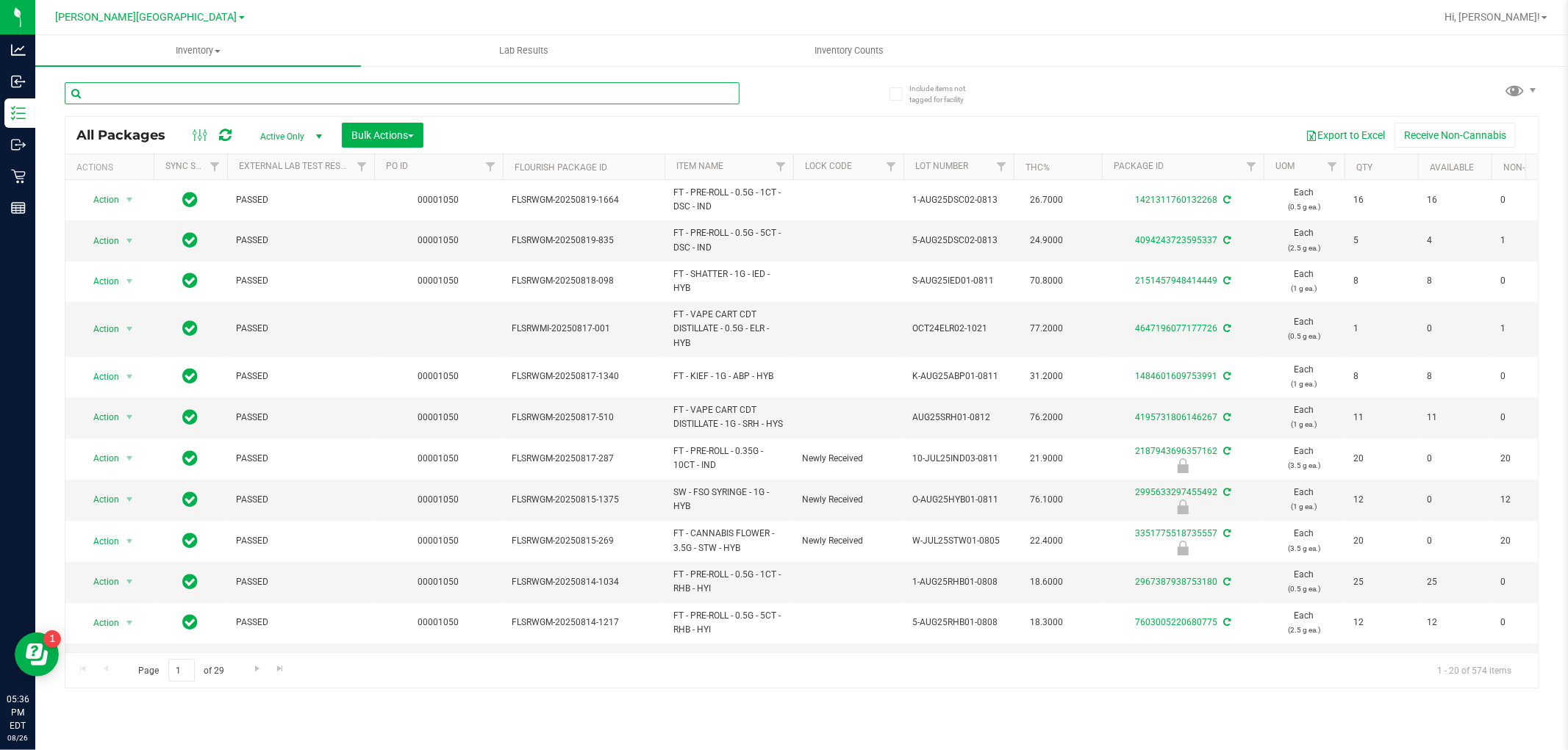
click at [204, 93] on input "text" at bounding box center [401, 93] width 675 height 22
type input "florida"
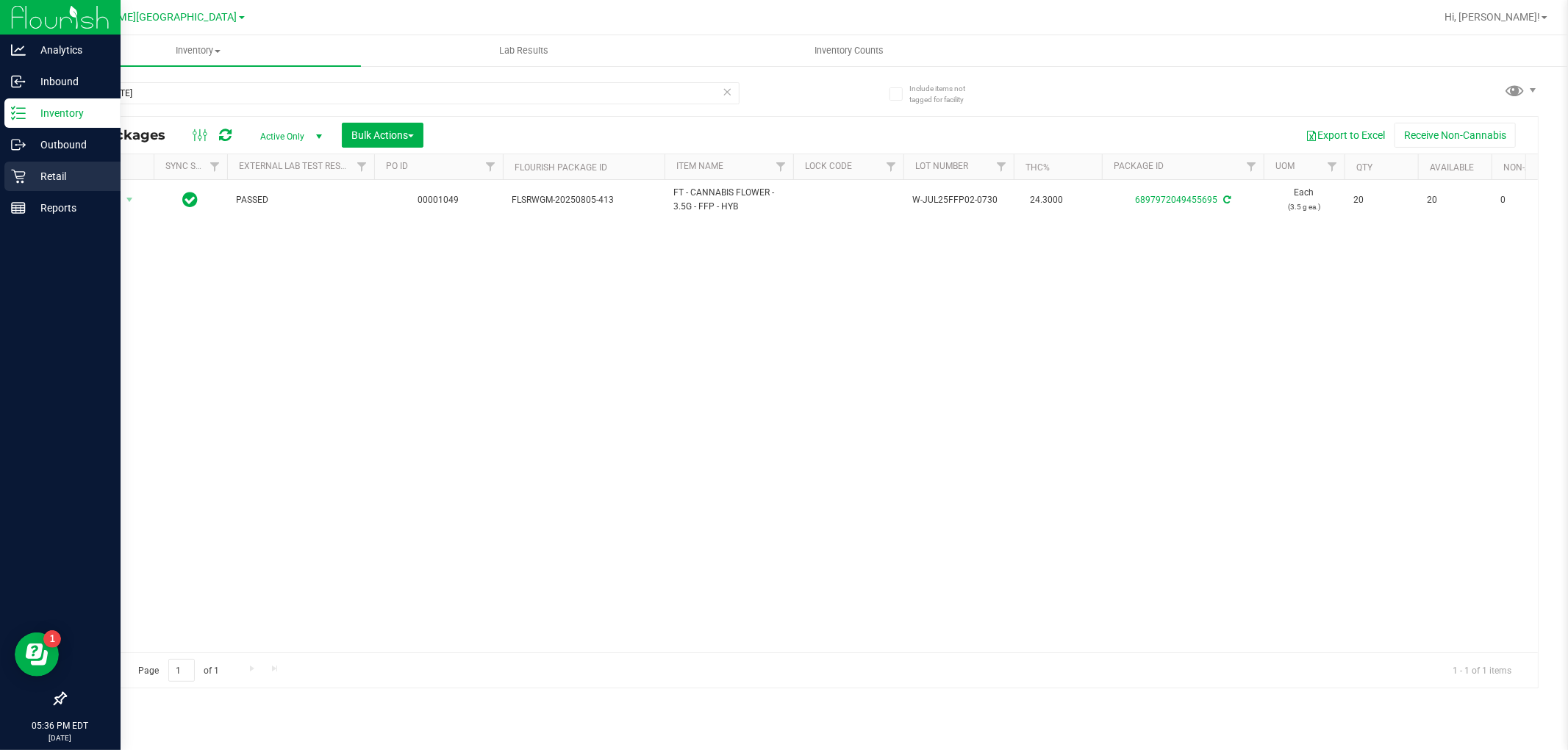
click at [40, 172] on p "Retail" at bounding box center [69, 176] width 88 height 18
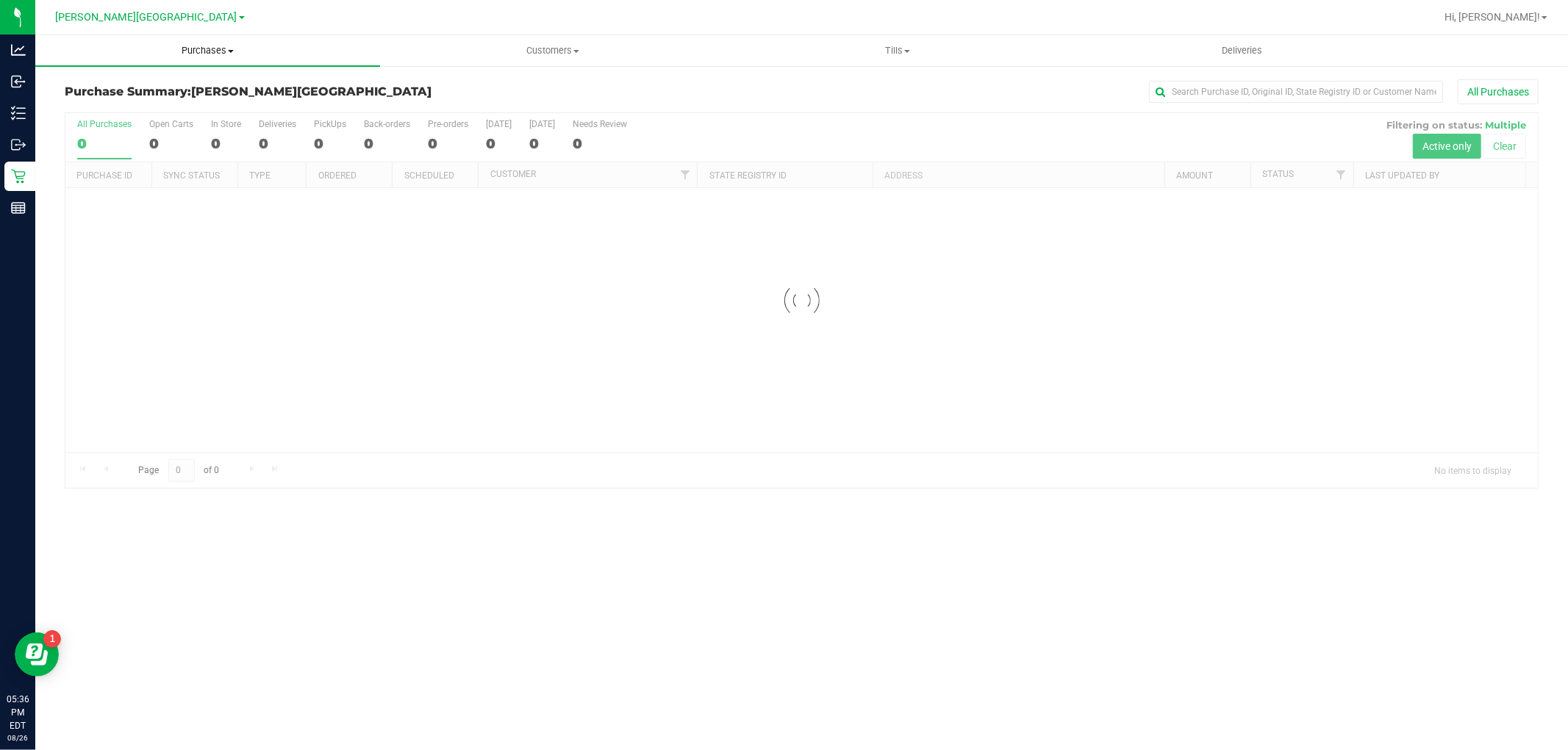
click at [189, 50] on span "Purchases" at bounding box center [208, 51] width 345 height 13
click at [118, 110] on span "Fulfillment" at bounding box center [81, 106] width 91 height 13
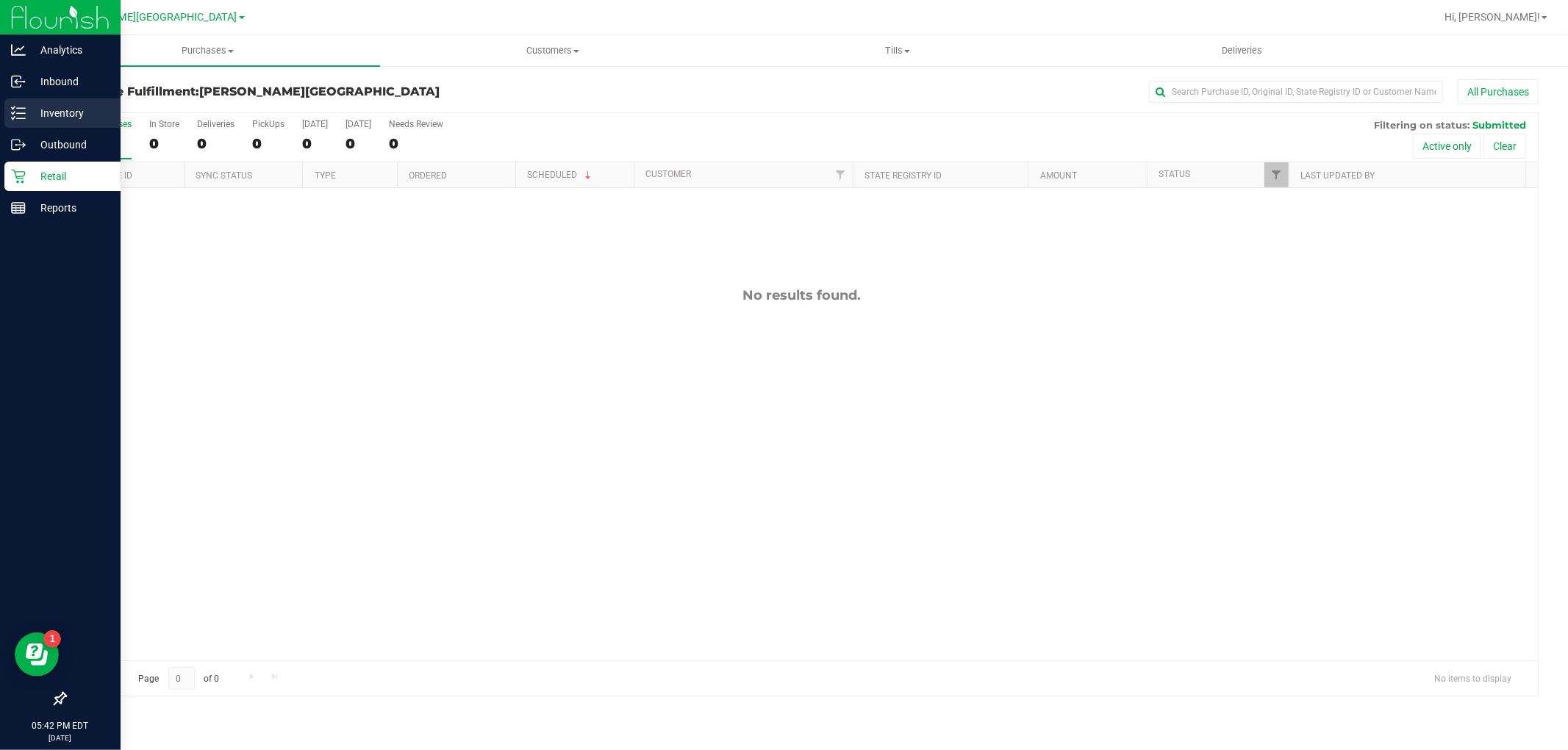
click at [68, 118] on p "Inventory" at bounding box center [69, 113] width 88 height 18
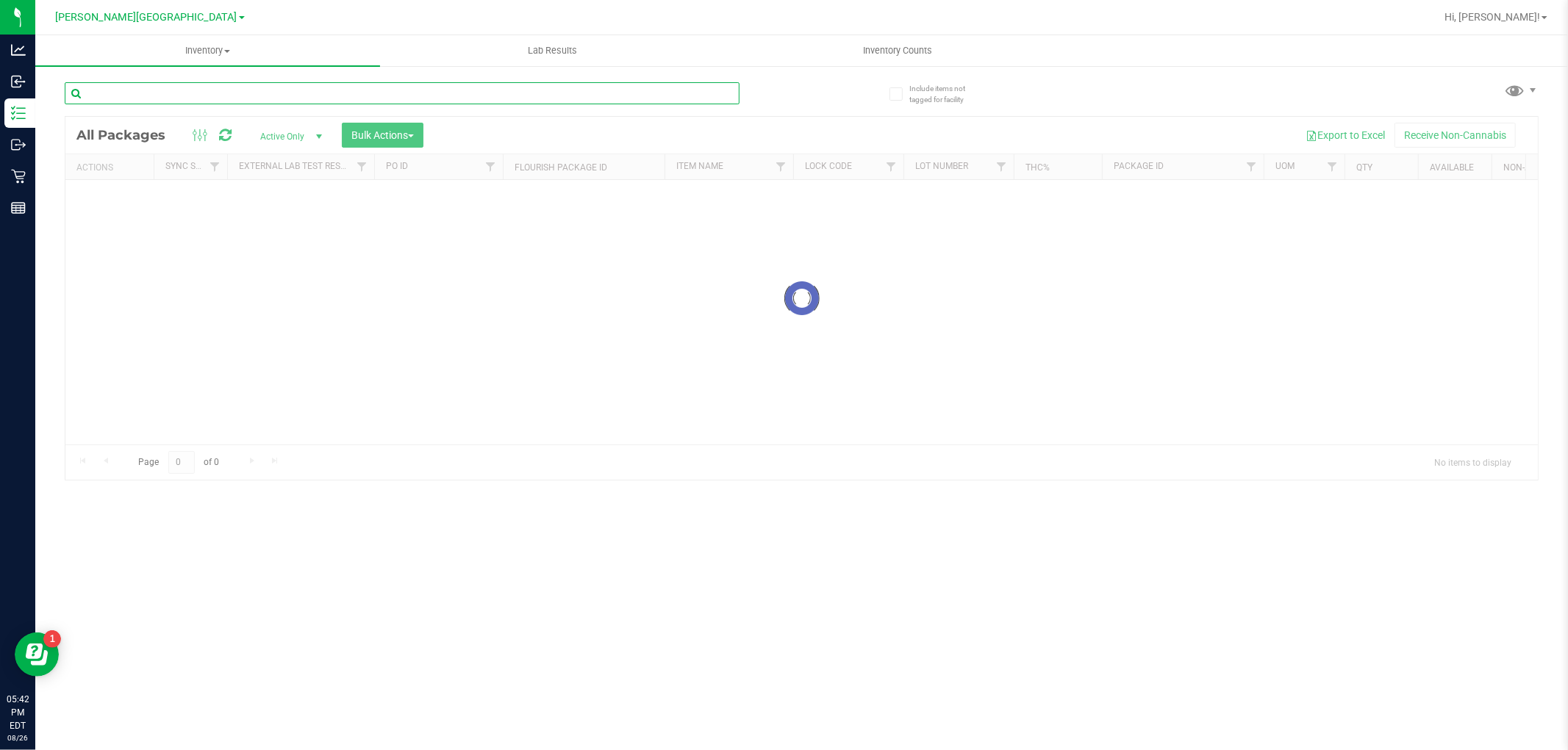
click at [226, 96] on input "text" at bounding box center [401, 93] width 675 height 22
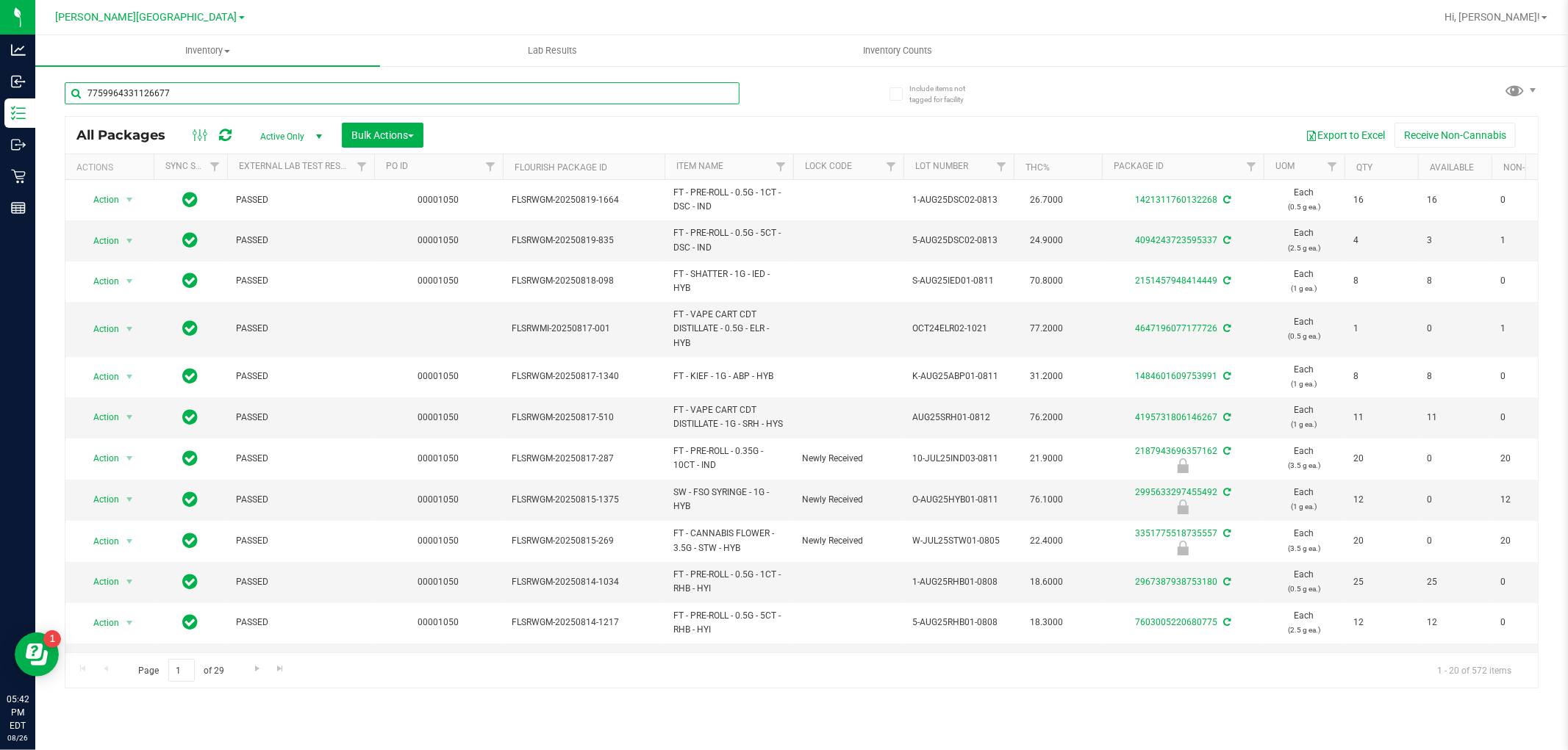
type input "7759964331126677"
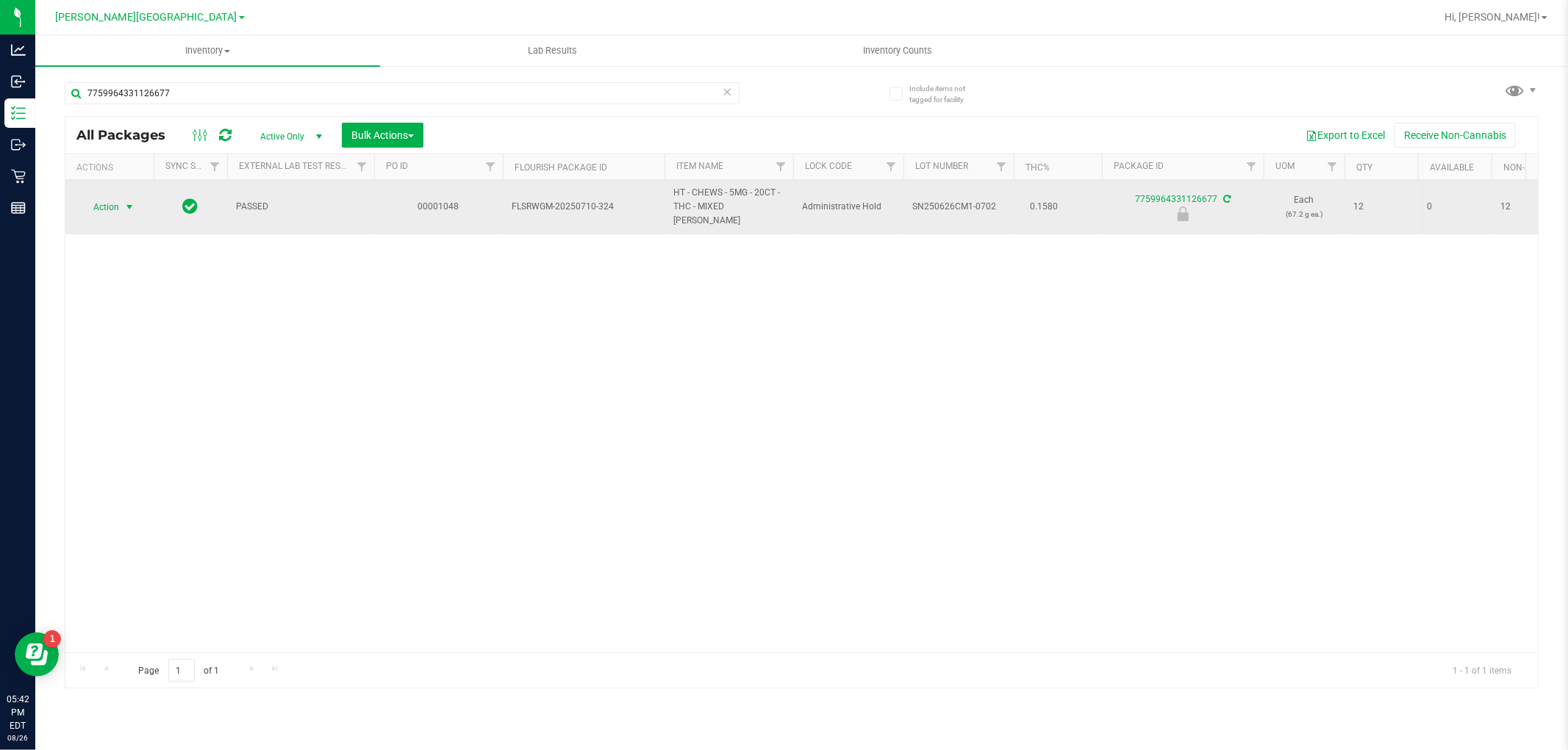
click at [125, 202] on span "select" at bounding box center [130, 207] width 12 height 12
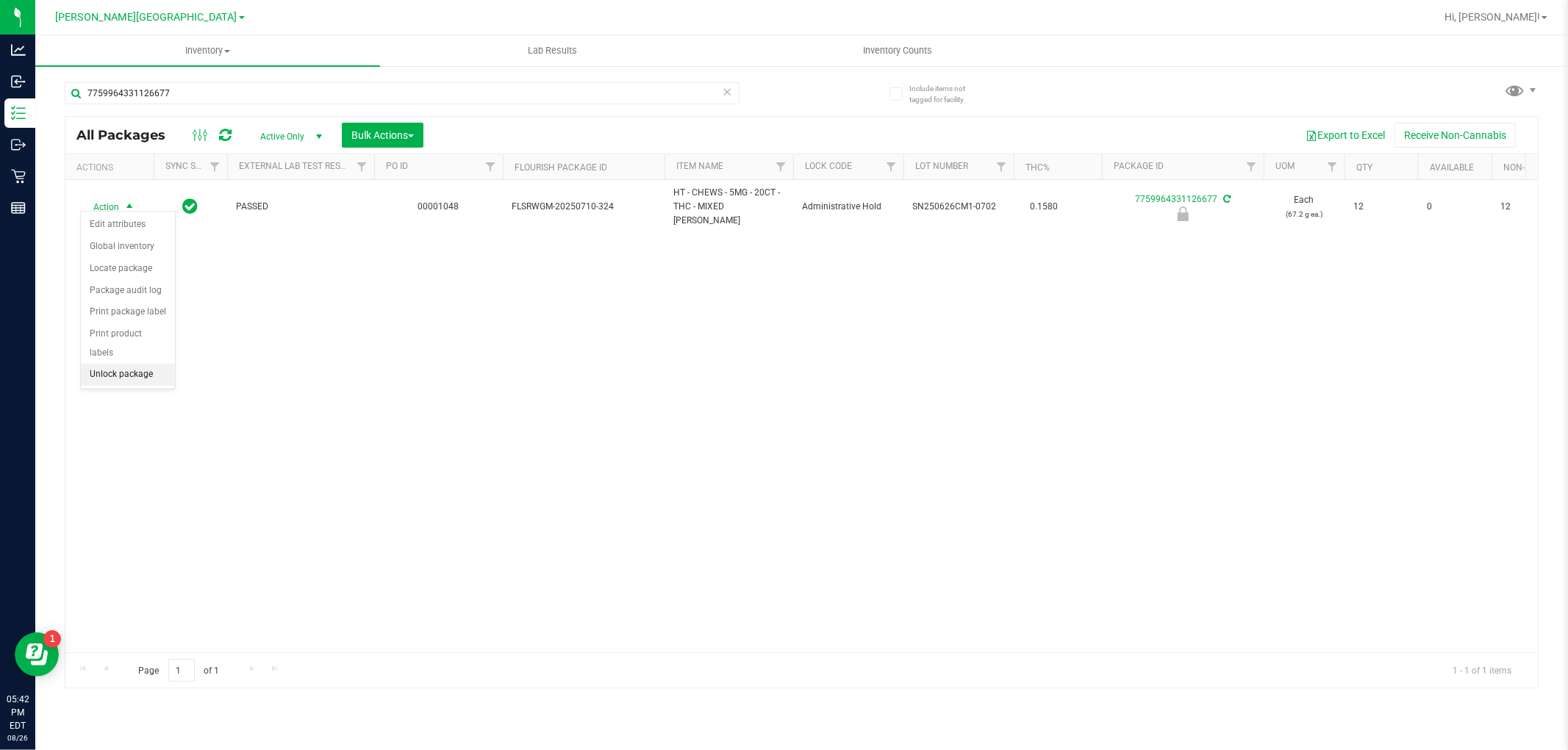
click at [153, 384] on li "Unlock package" at bounding box center [128, 375] width 94 height 22
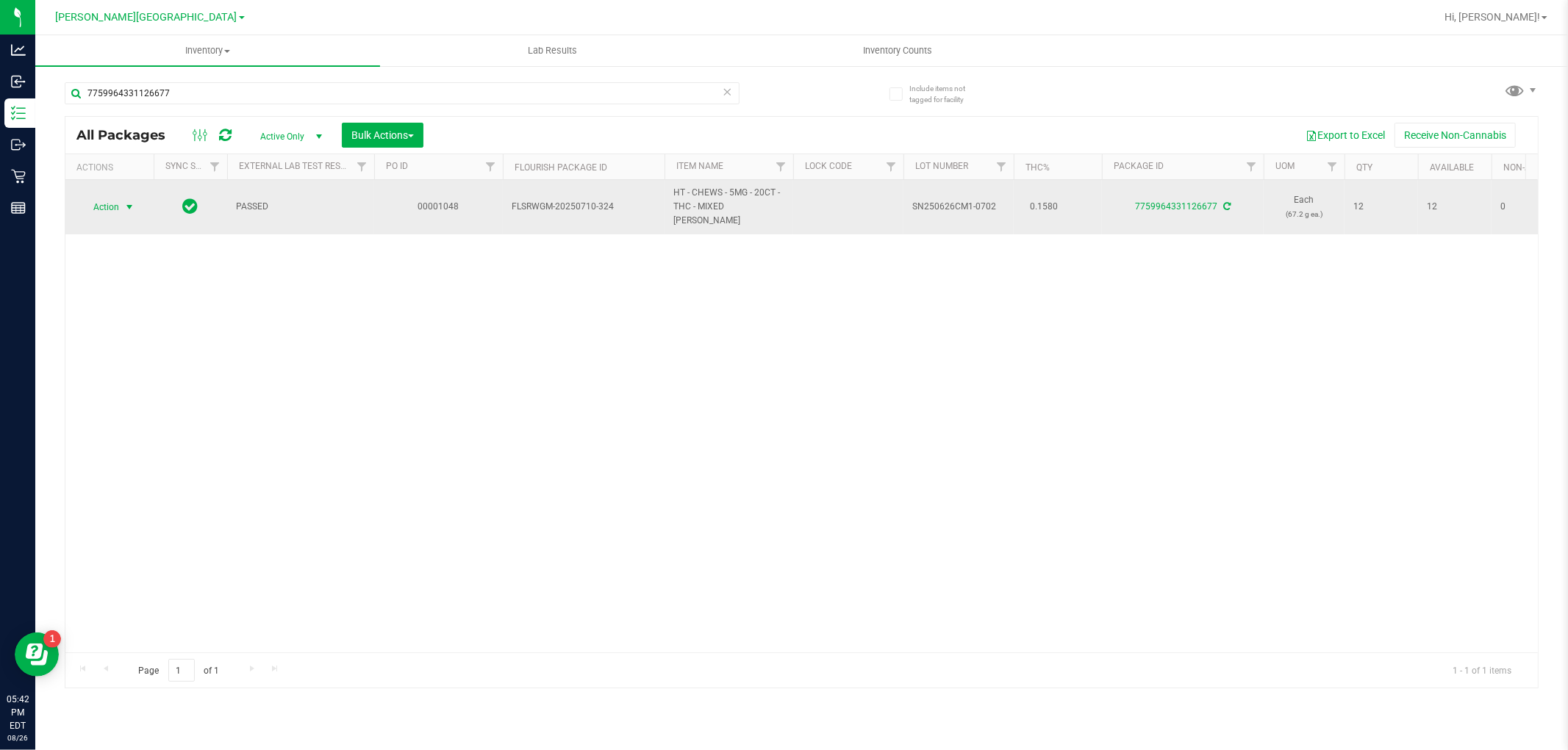
click at [124, 201] on span "select" at bounding box center [130, 207] width 12 height 12
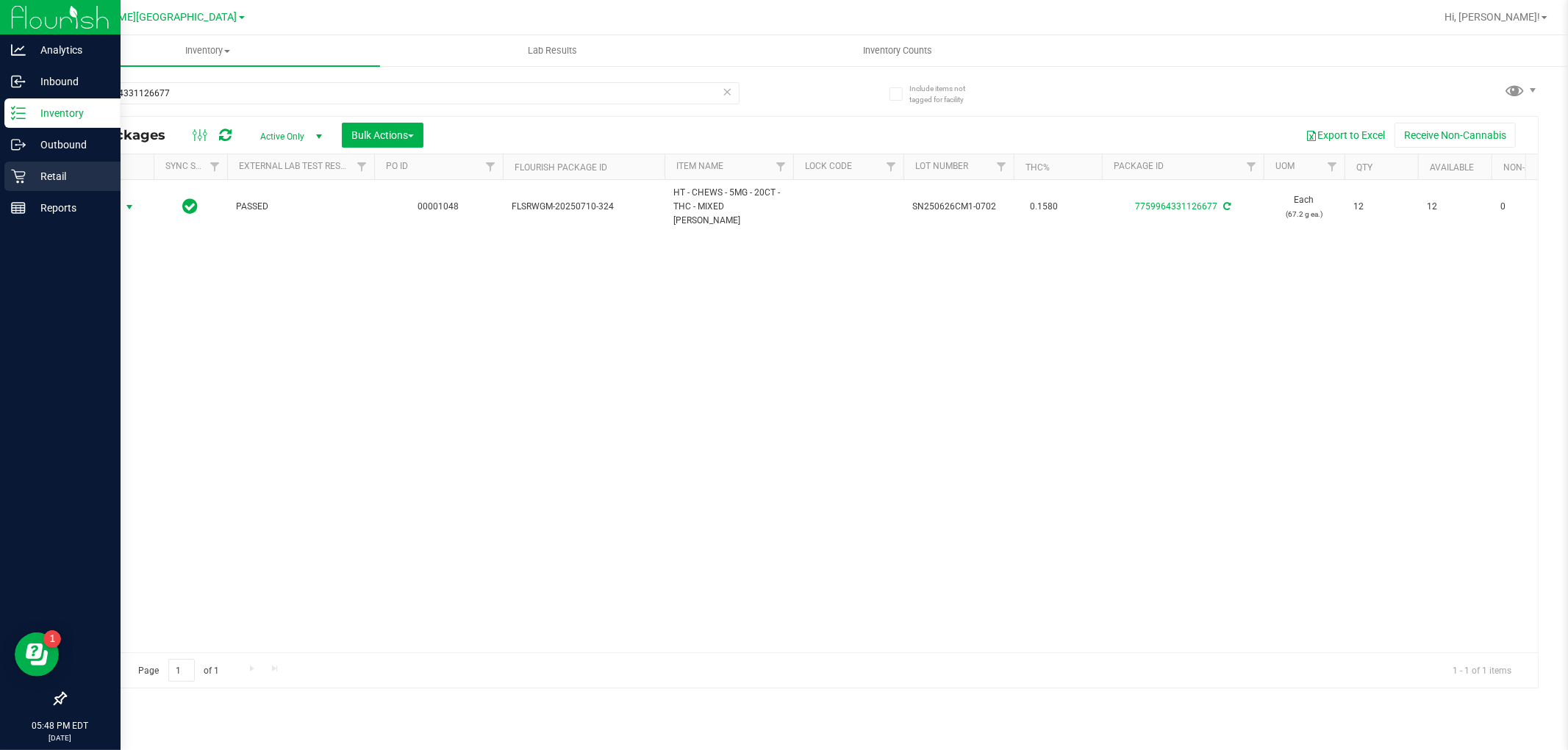
click at [33, 175] on p "Retail" at bounding box center [69, 176] width 88 height 18
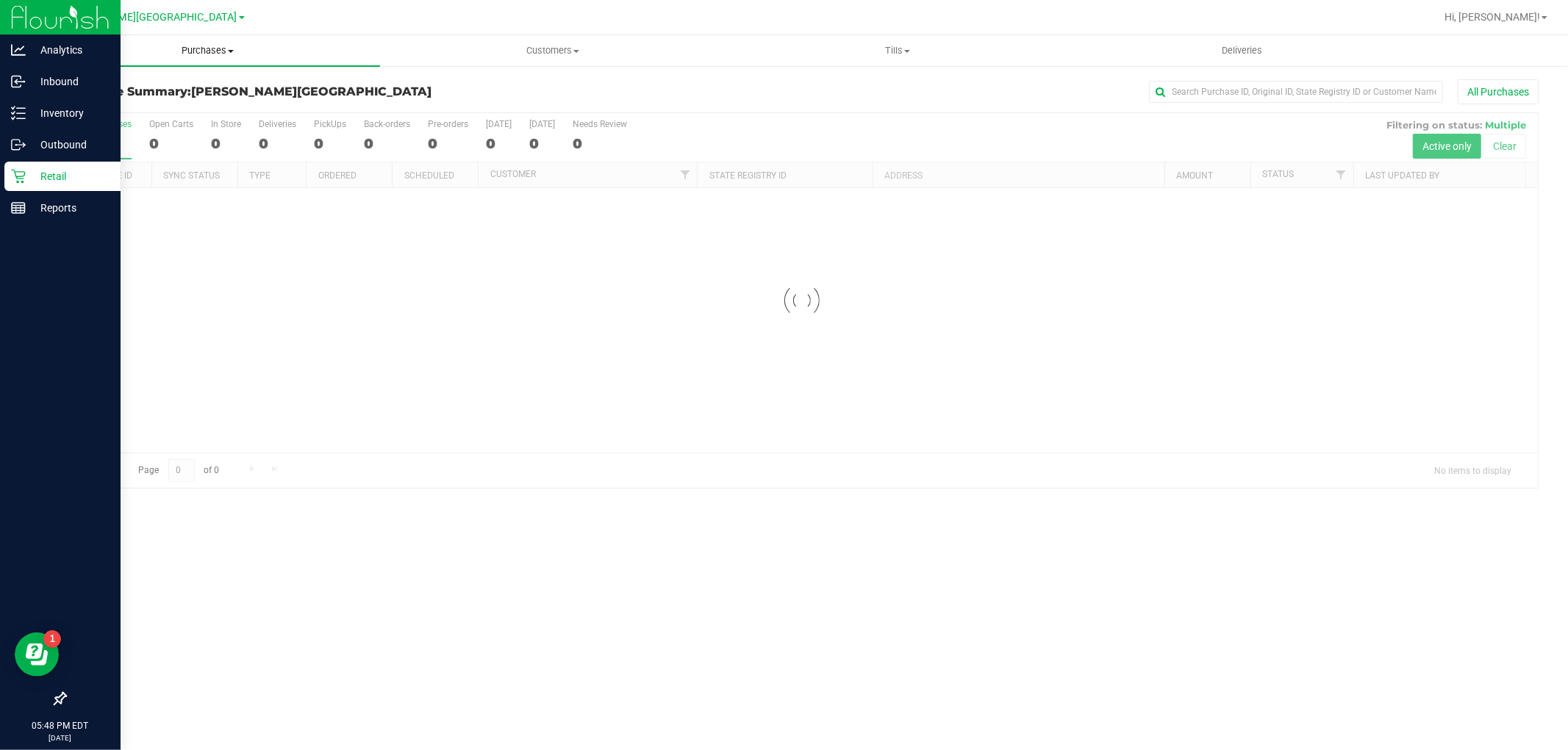
click at [211, 52] on span "Purchases" at bounding box center [208, 51] width 345 height 13
click at [91, 104] on span "Fulfillment" at bounding box center [81, 106] width 91 height 13
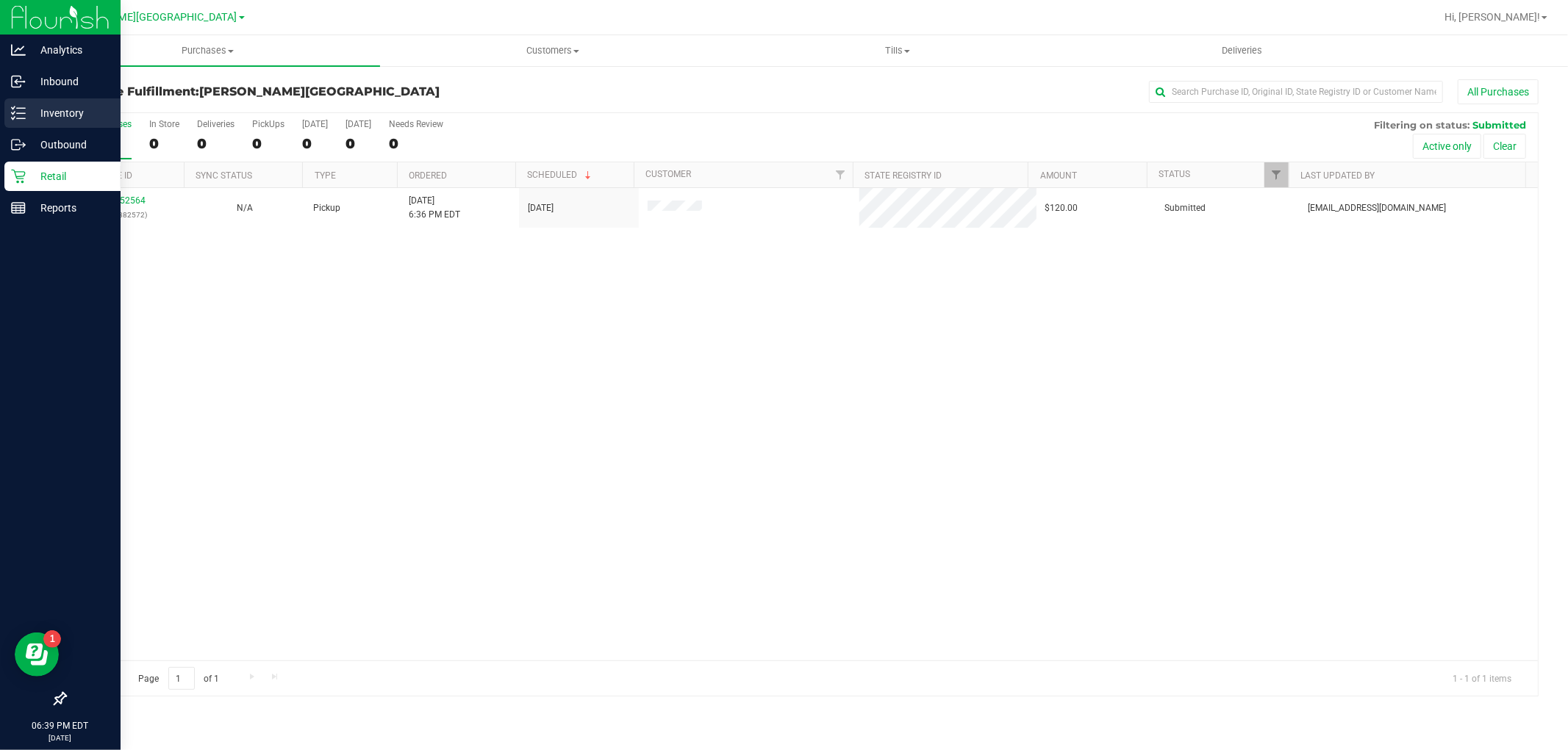
click at [42, 110] on p "Inventory" at bounding box center [69, 113] width 88 height 18
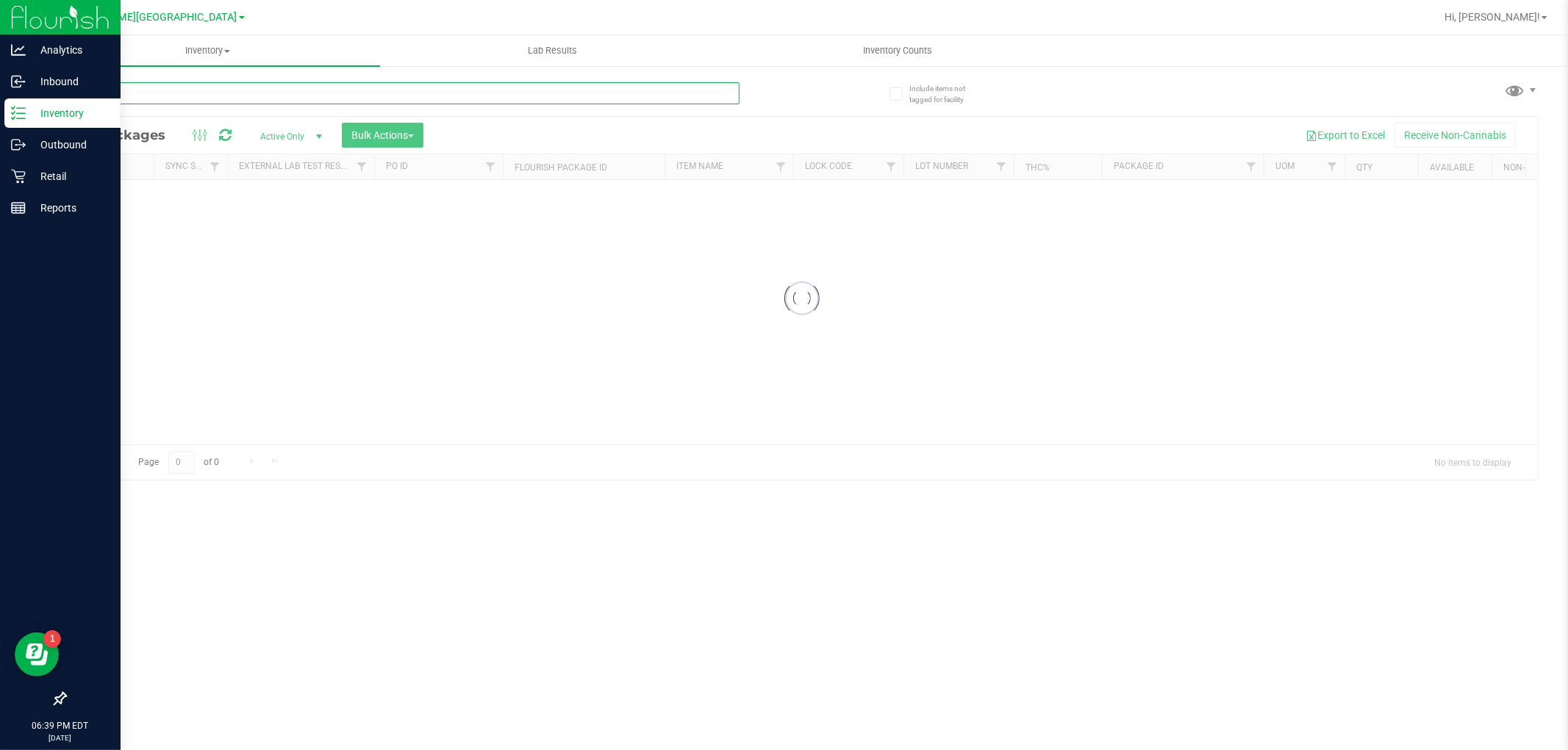
click at [160, 85] on div "Inventory All packages All inventory Waste log Create inventory Lab Results Inv…" at bounding box center [802, 393] width 1533 height 715
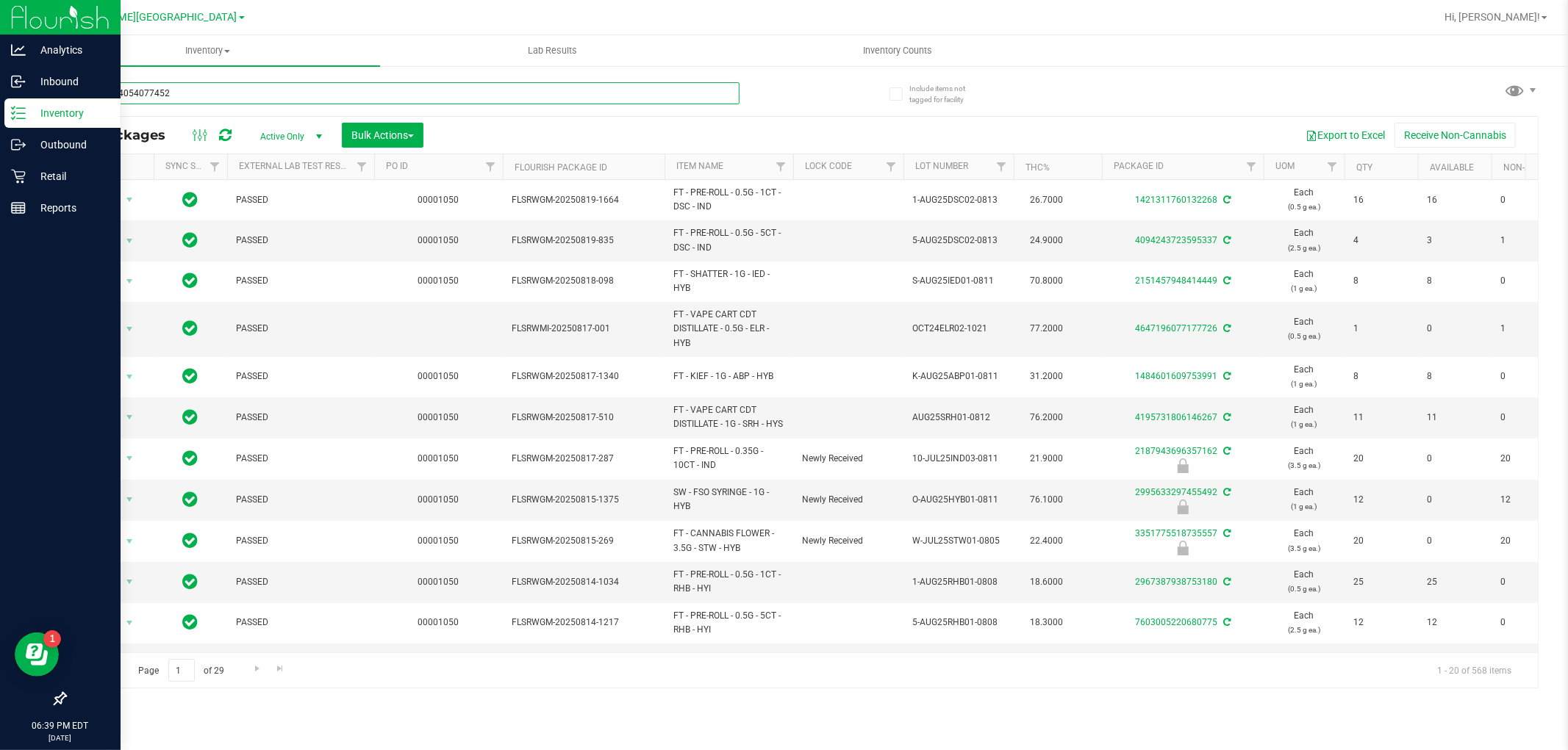
type input "2200184054077452"
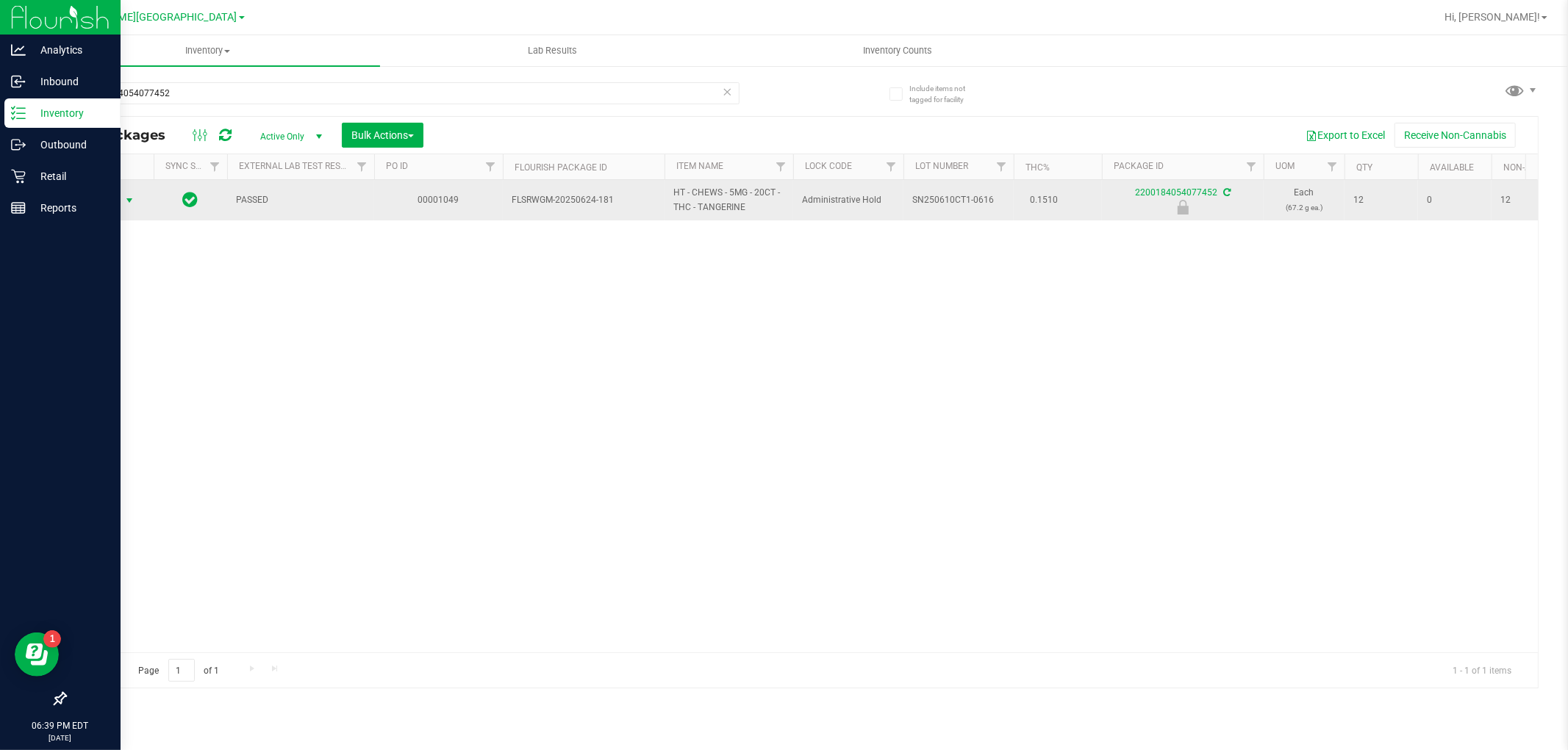
click at [124, 203] on span "select" at bounding box center [130, 201] width 12 height 12
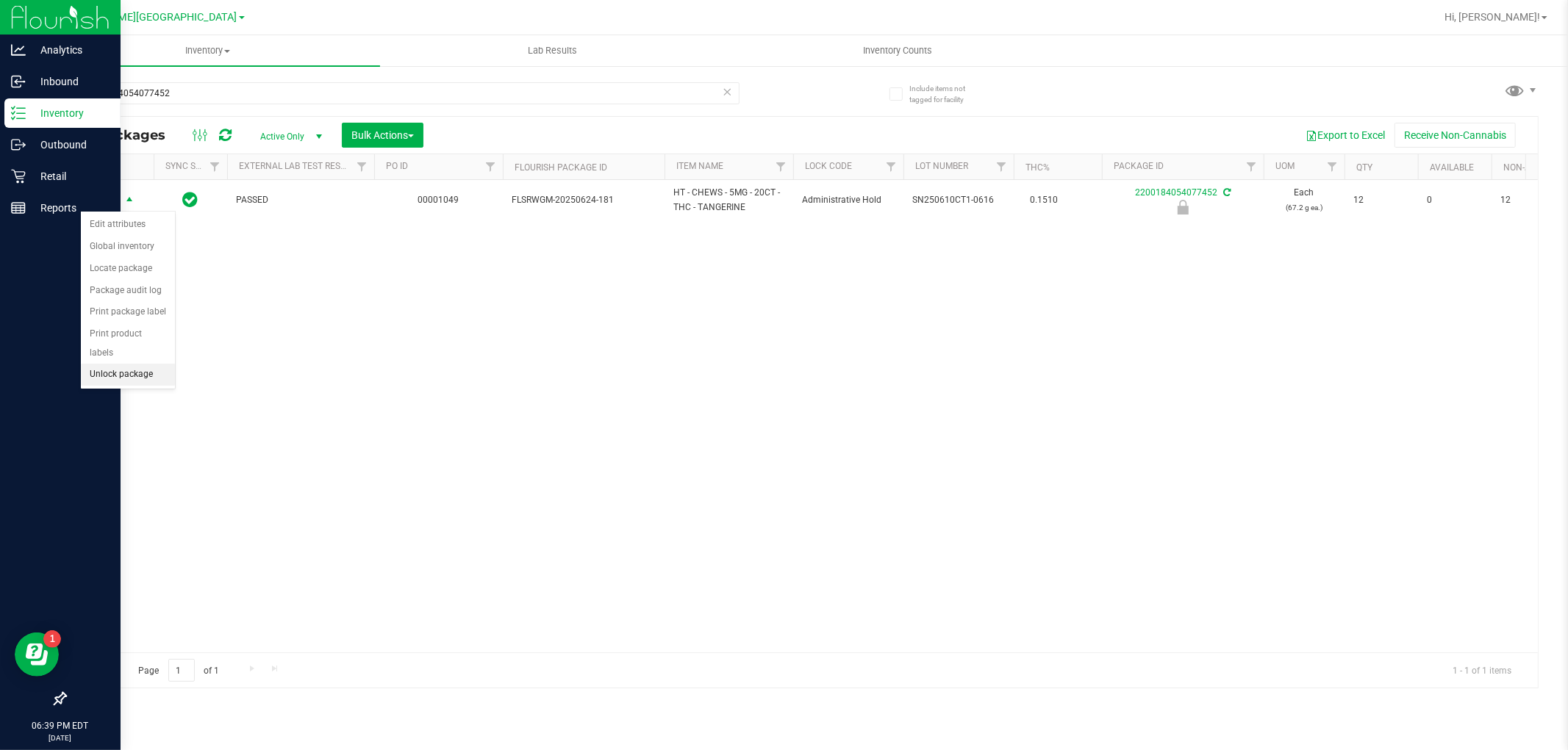
click at [135, 369] on li "Unlock package" at bounding box center [128, 375] width 94 height 22
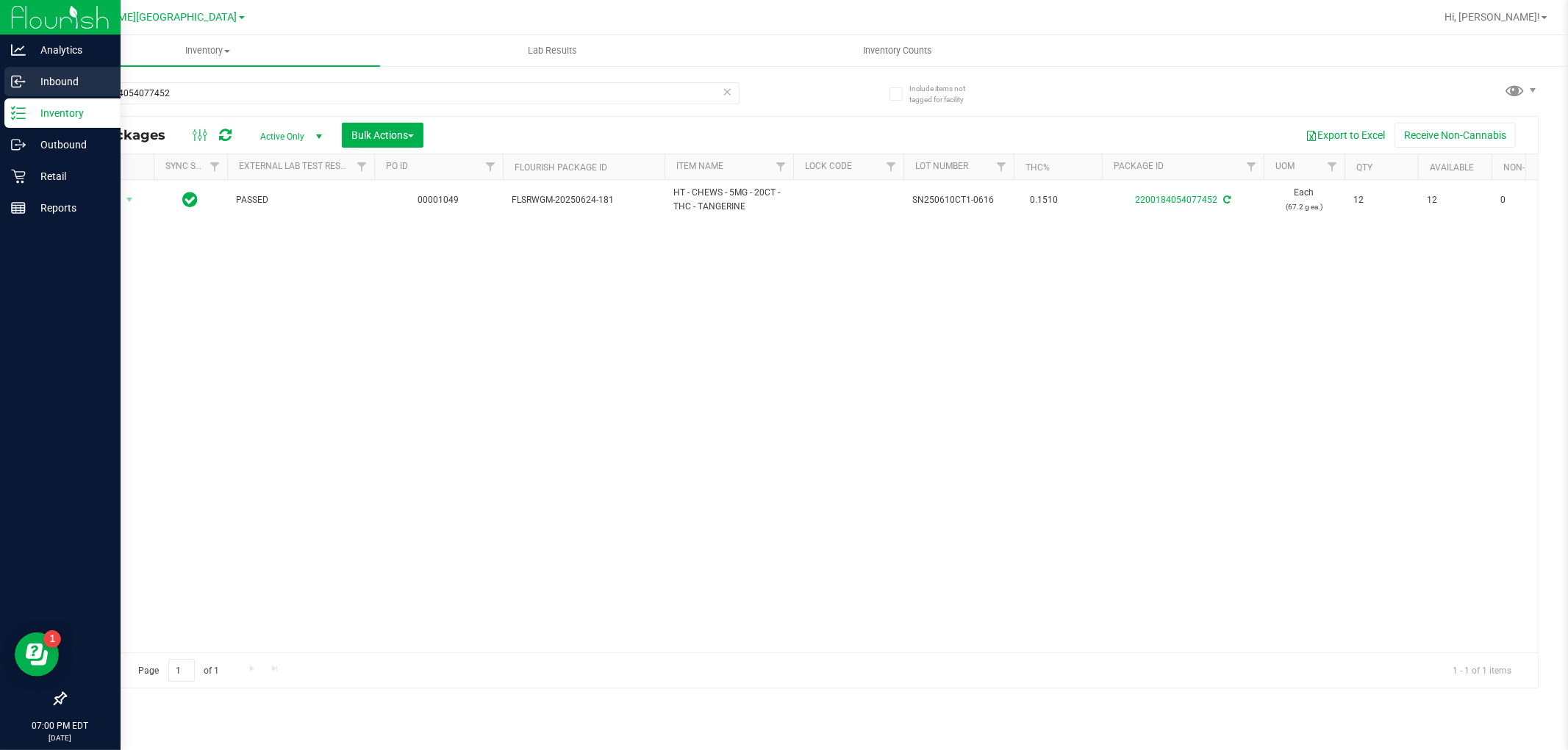
click at [48, 78] on p "Inbound" at bounding box center [69, 81] width 88 height 18
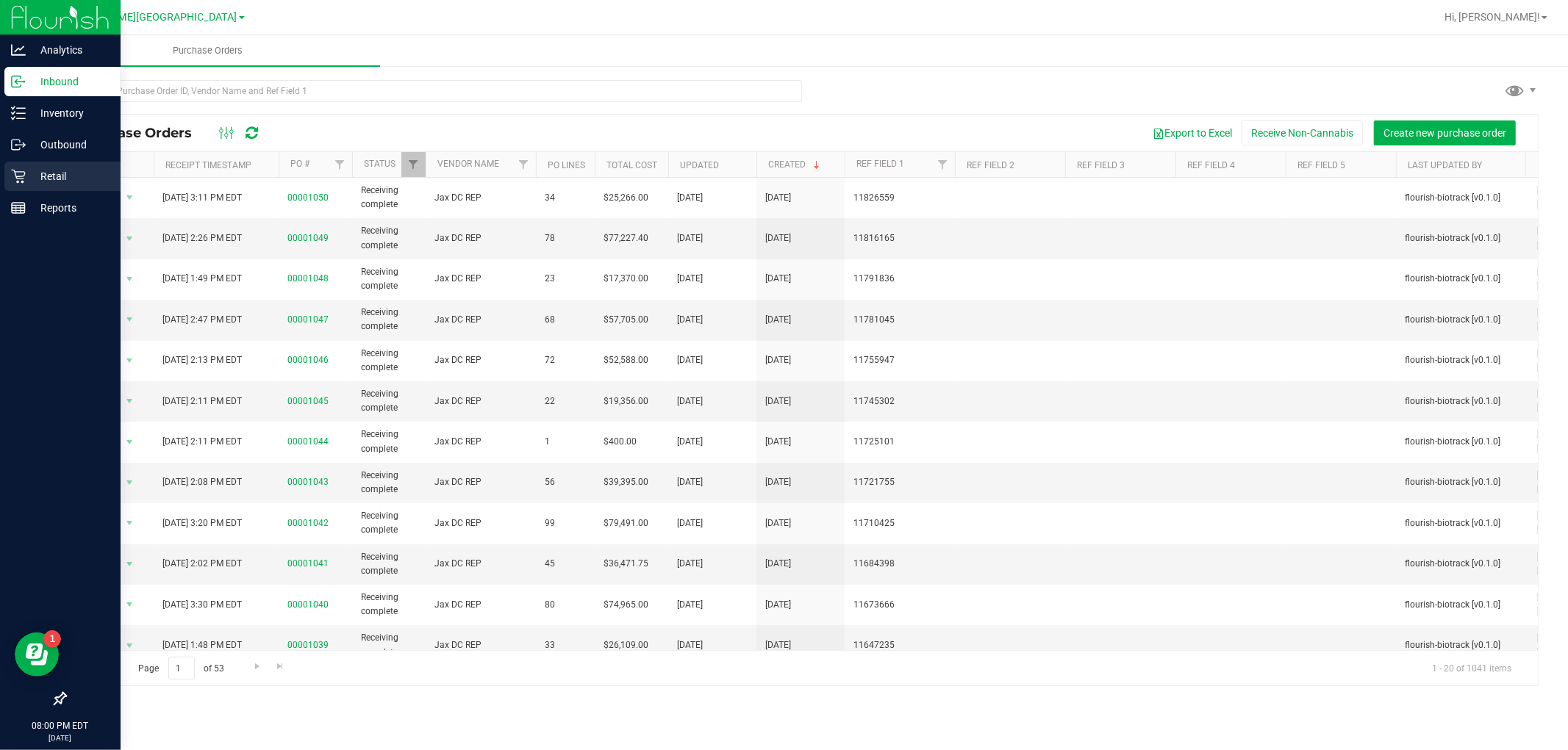
click at [26, 186] on div "Retail" at bounding box center [61, 176] width 116 height 30
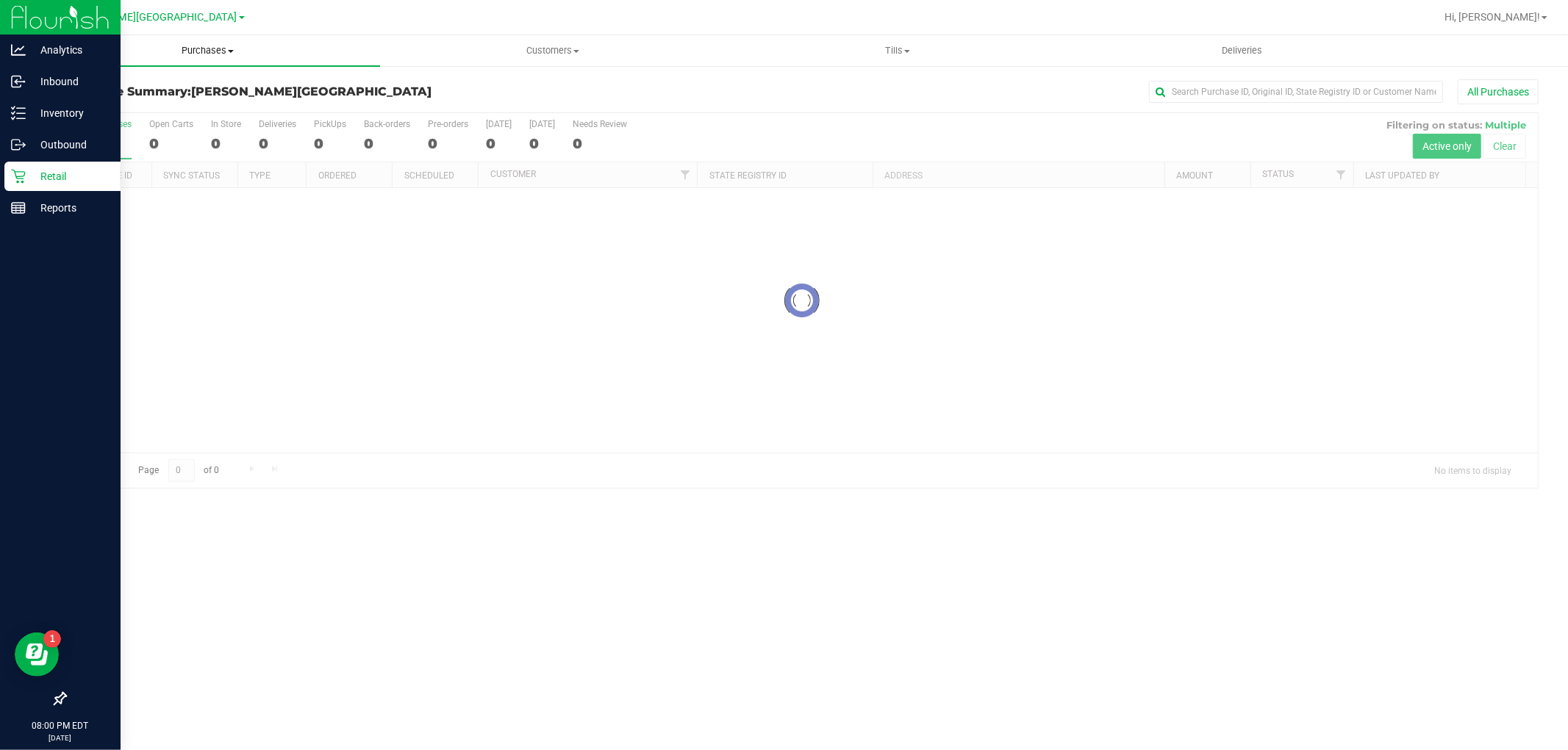
click at [224, 50] on span "Purchases" at bounding box center [208, 51] width 345 height 13
click at [179, 101] on li "Fulfillment" at bounding box center [208, 107] width 345 height 18
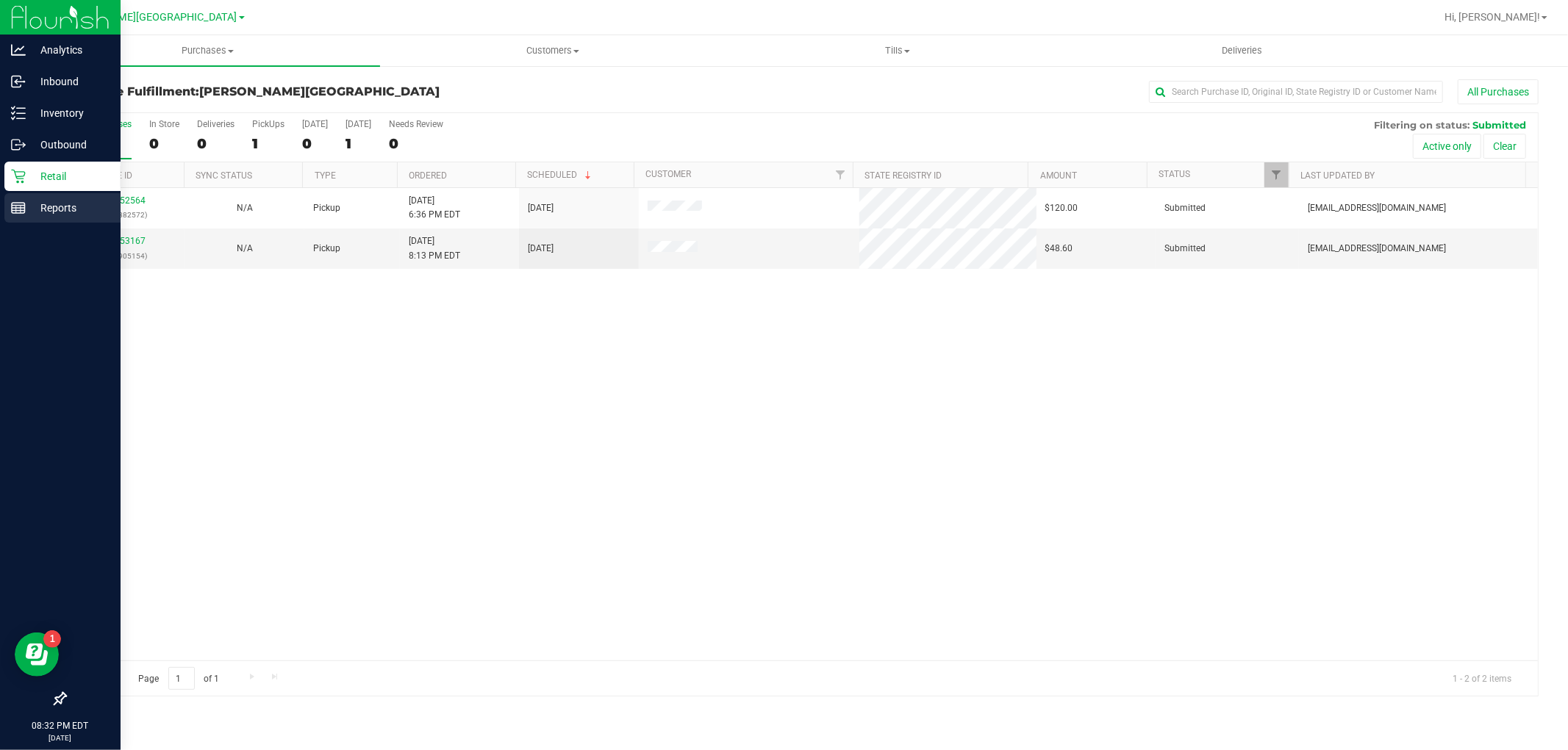
click at [73, 212] on p "Reports" at bounding box center [69, 208] width 88 height 18
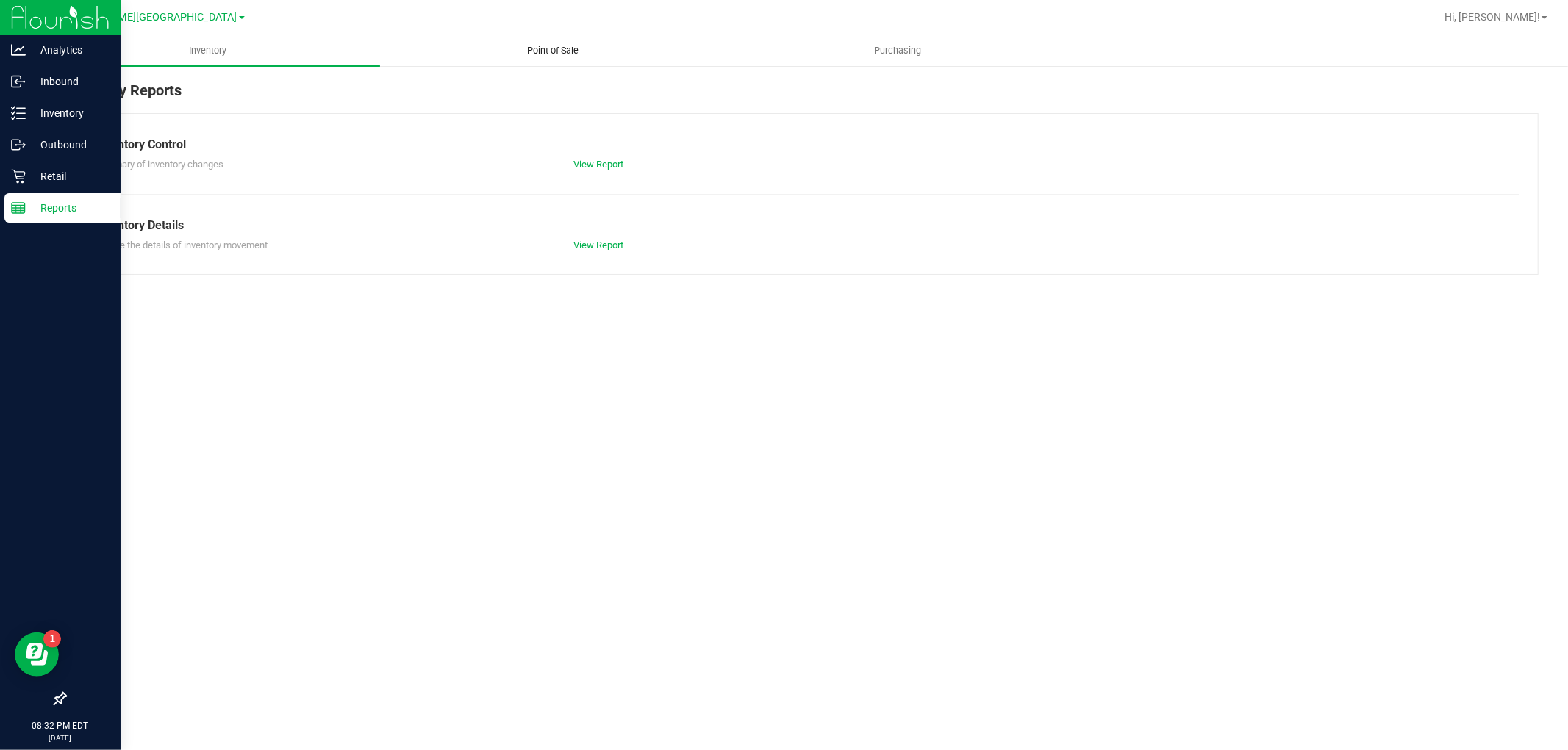
click at [555, 45] on span "Point of Sale" at bounding box center [553, 51] width 91 height 13
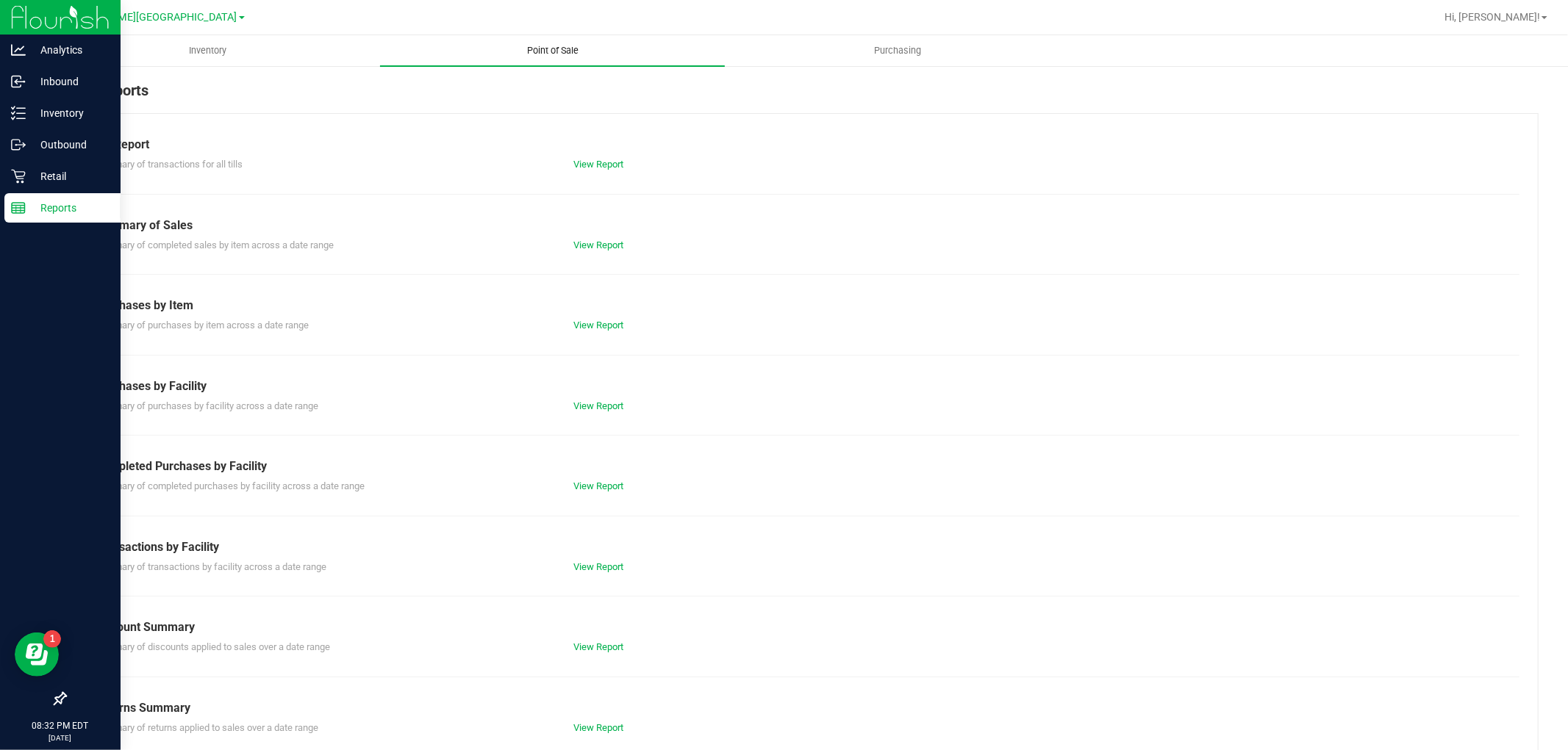
click at [555, 47] on span "Point of Sale" at bounding box center [553, 51] width 91 height 13
click at [599, 159] on link "View Report" at bounding box center [599, 163] width 50 height 11
